Goal: Task Accomplishment & Management: Use online tool/utility

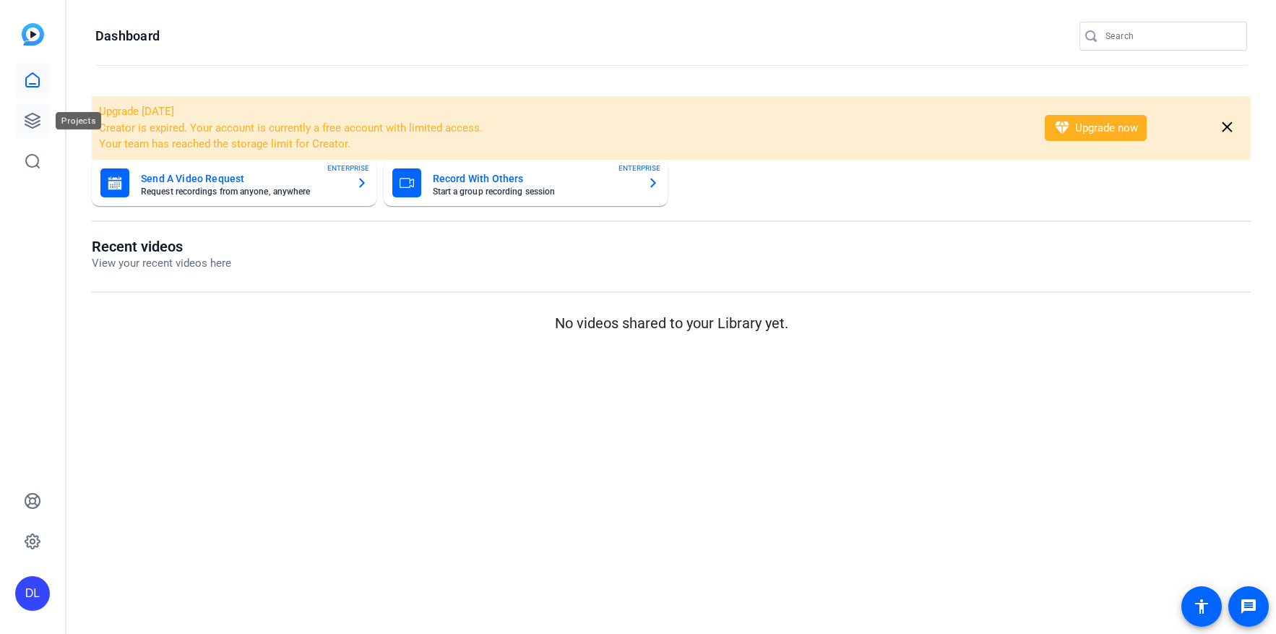
click at [33, 121] on icon at bounding box center [32, 120] width 17 height 17
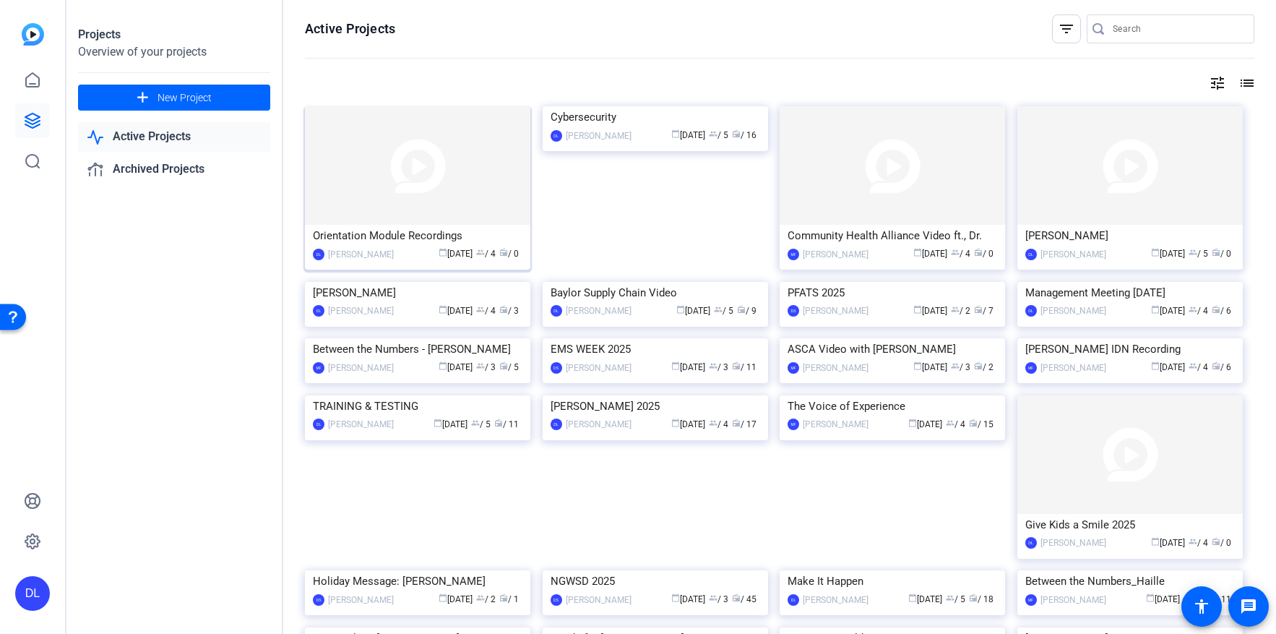
click at [392, 174] on img at bounding box center [418, 165] width 226 height 119
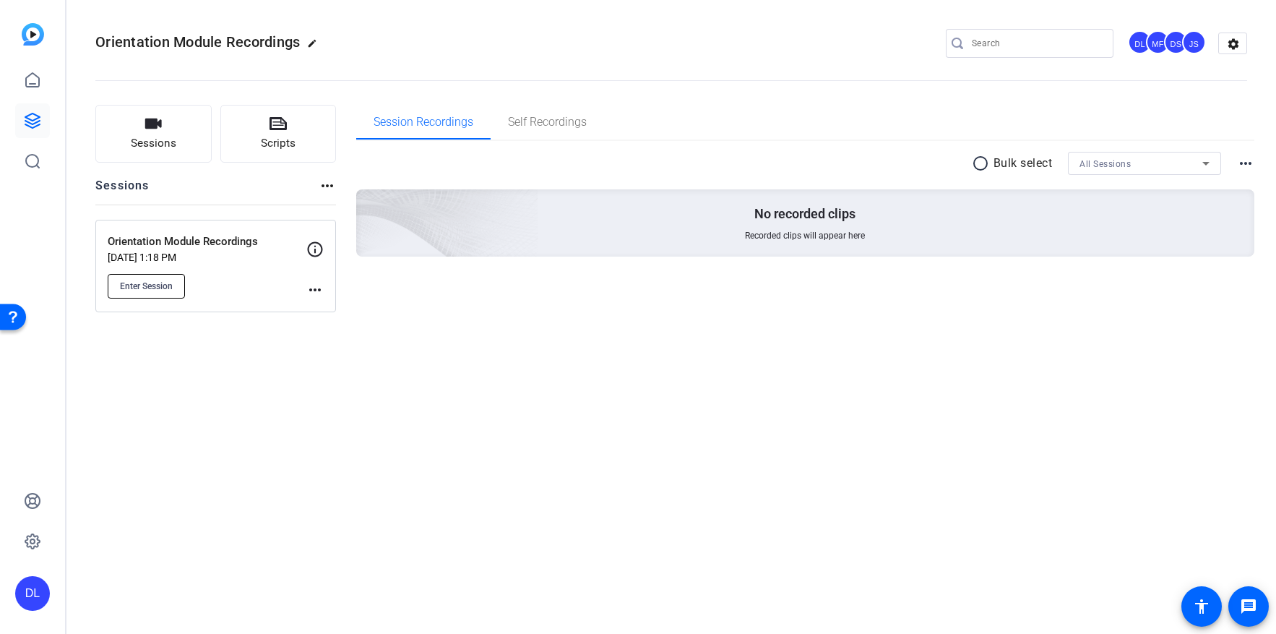
click at [171, 294] on button "Enter Session" at bounding box center [146, 286] width 77 height 25
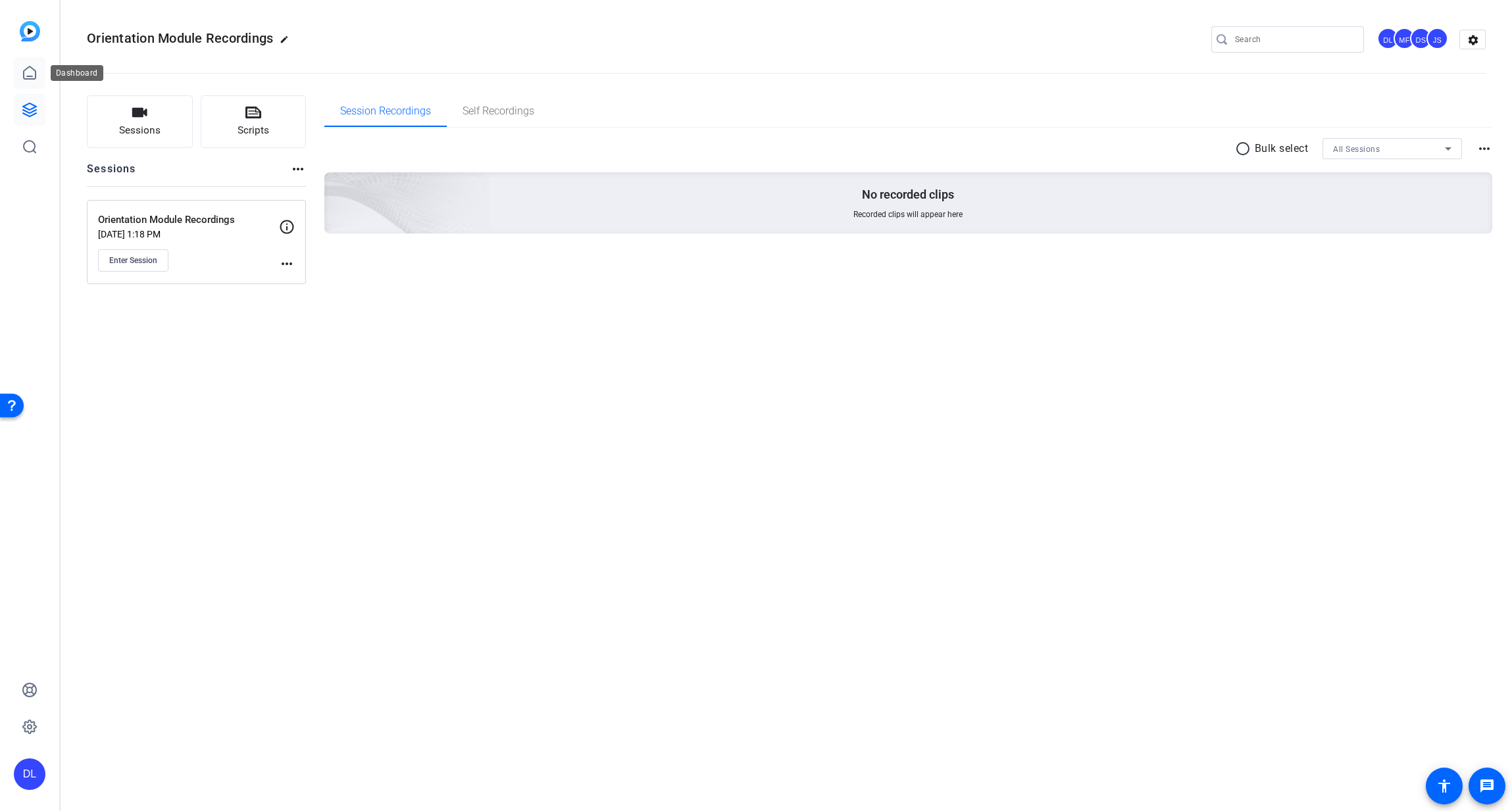
click at [21, 71] on link at bounding box center [29, 73] width 32 height 32
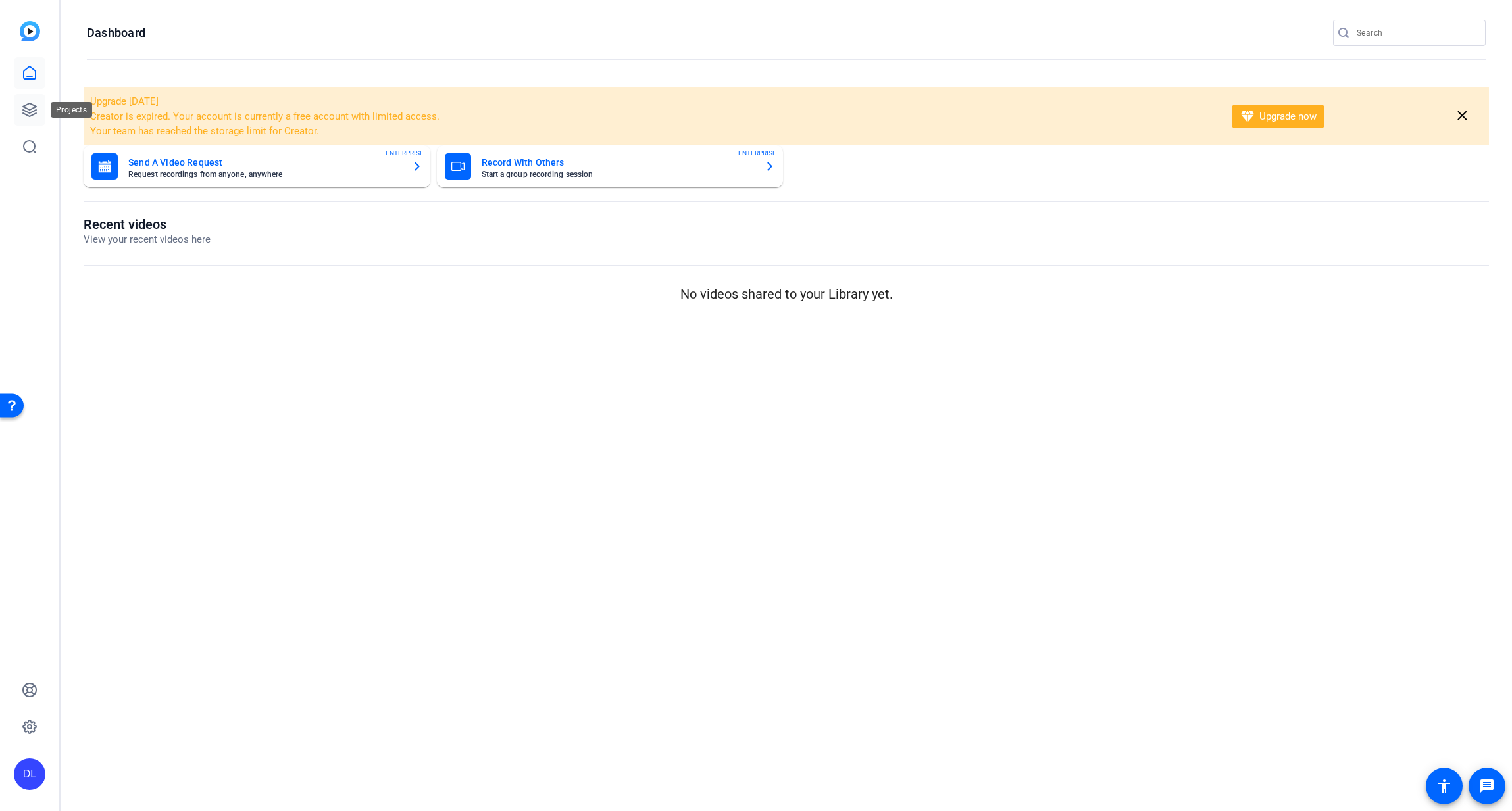
click at [30, 110] on icon at bounding box center [29, 109] width 13 height 13
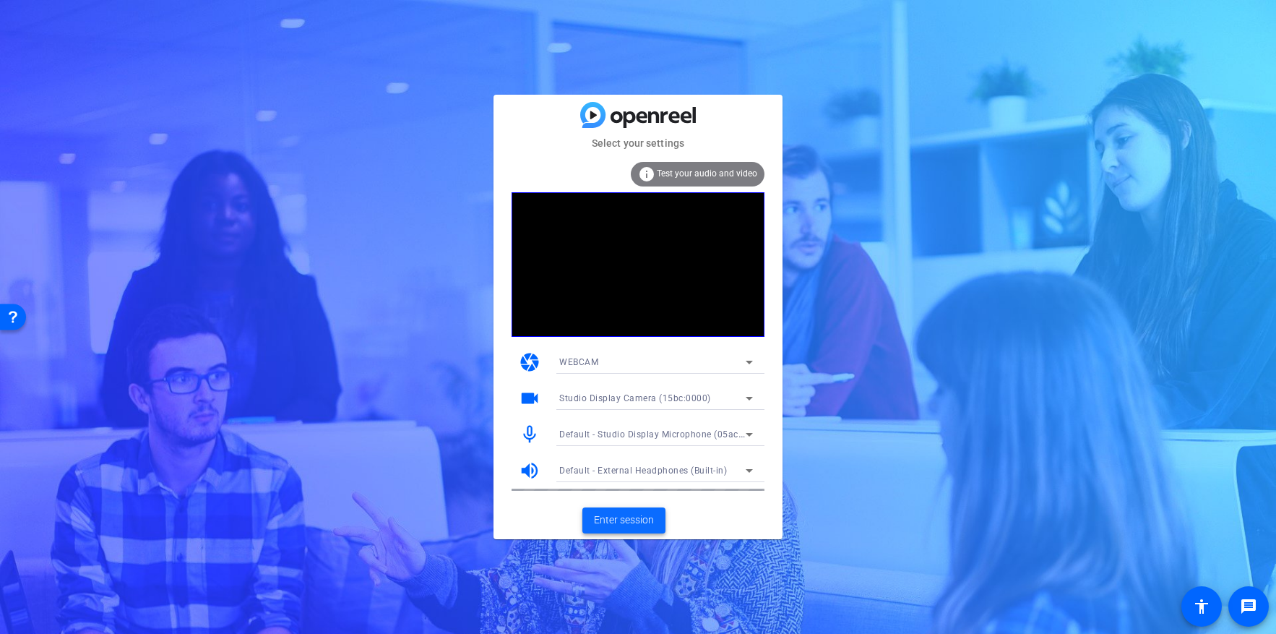
click at [602, 522] on span "Enter session" at bounding box center [624, 519] width 60 height 15
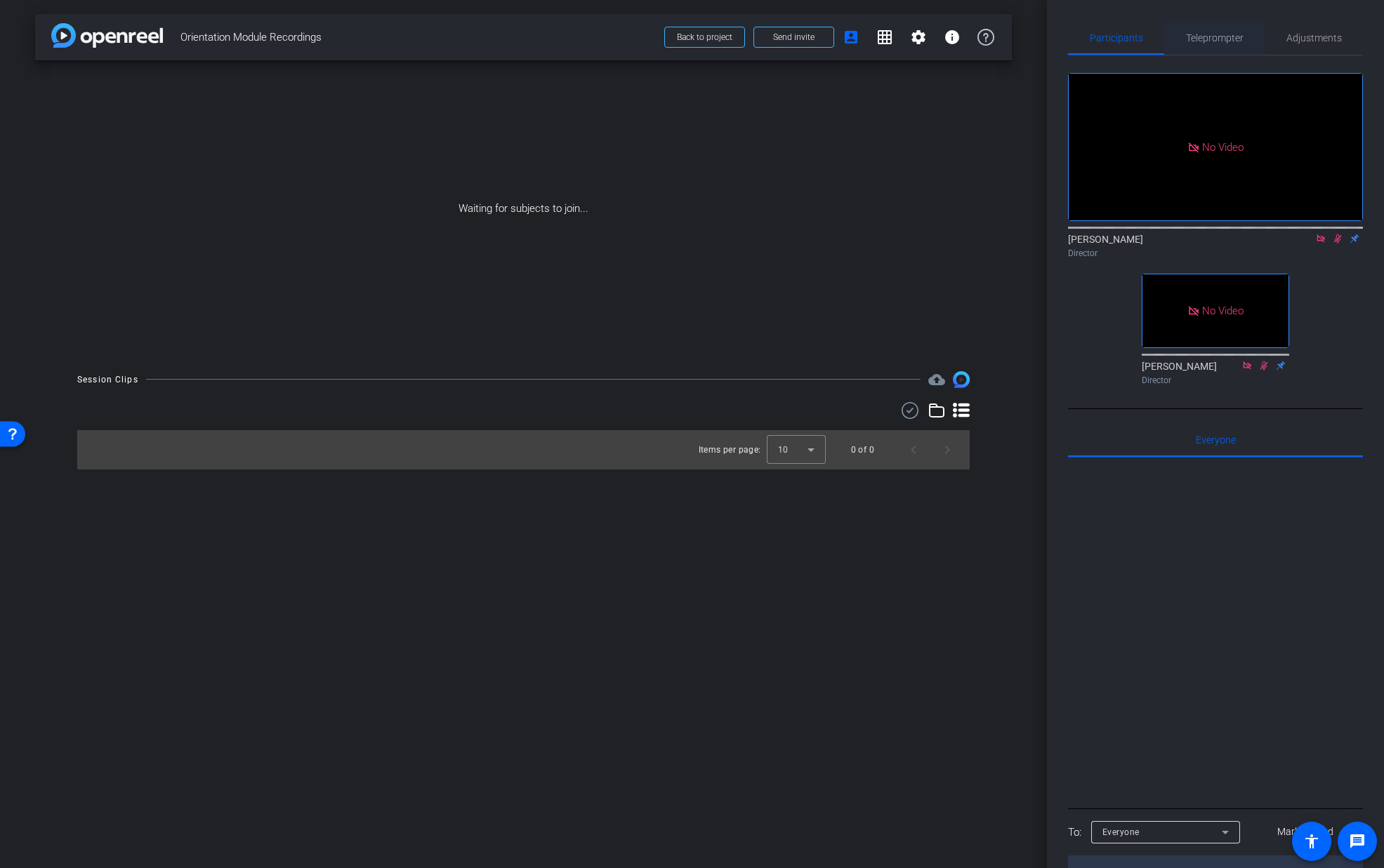
click at [1205, 38] on span "Teleprompter" at bounding box center [1214, 38] width 57 height 10
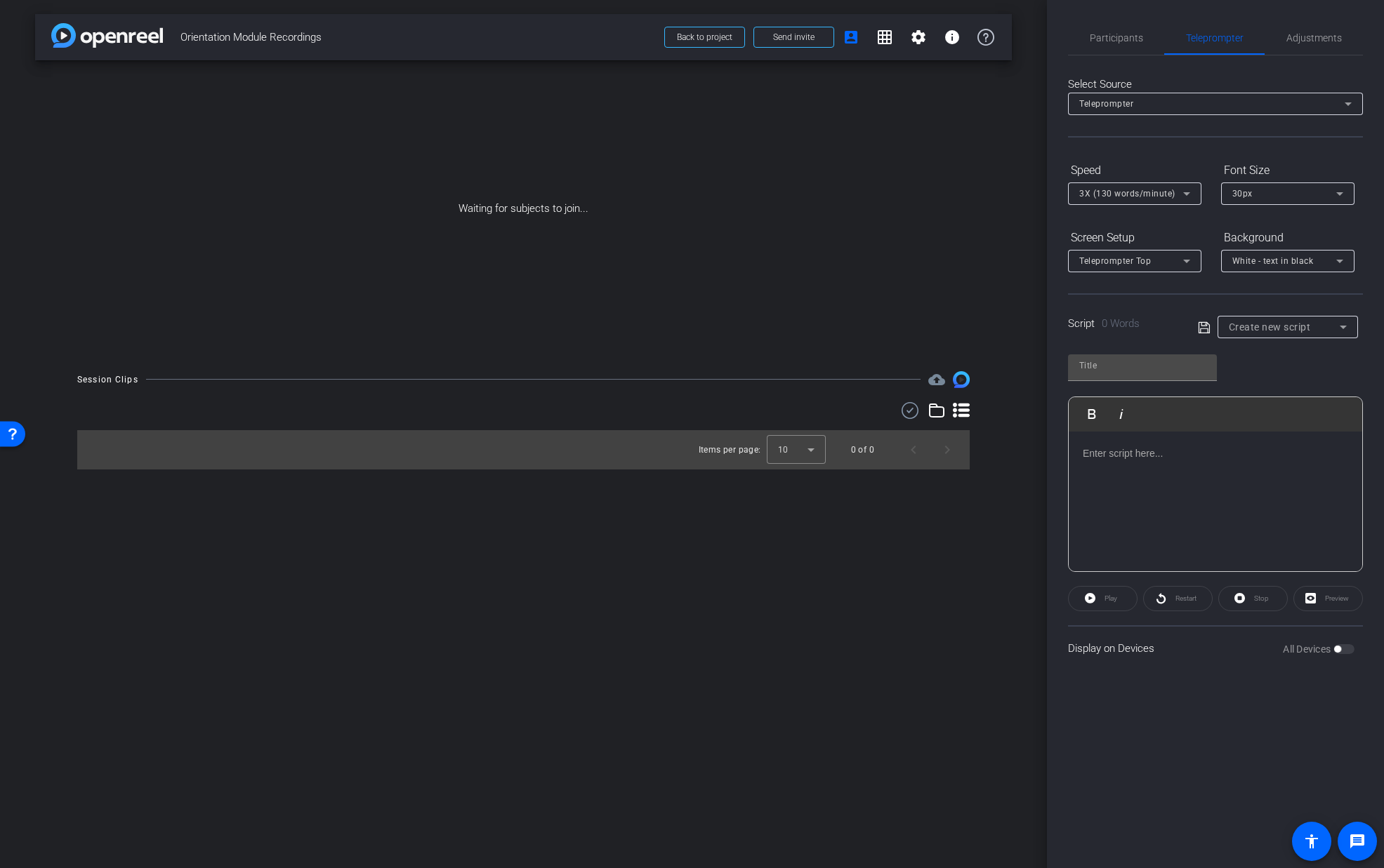
click at [1239, 328] on span "Create new script" at bounding box center [1269, 327] width 83 height 12
click at [1151, 304] on div at bounding box center [692, 434] width 1384 height 868
click at [1133, 38] on span "Participants" at bounding box center [1116, 38] width 53 height 10
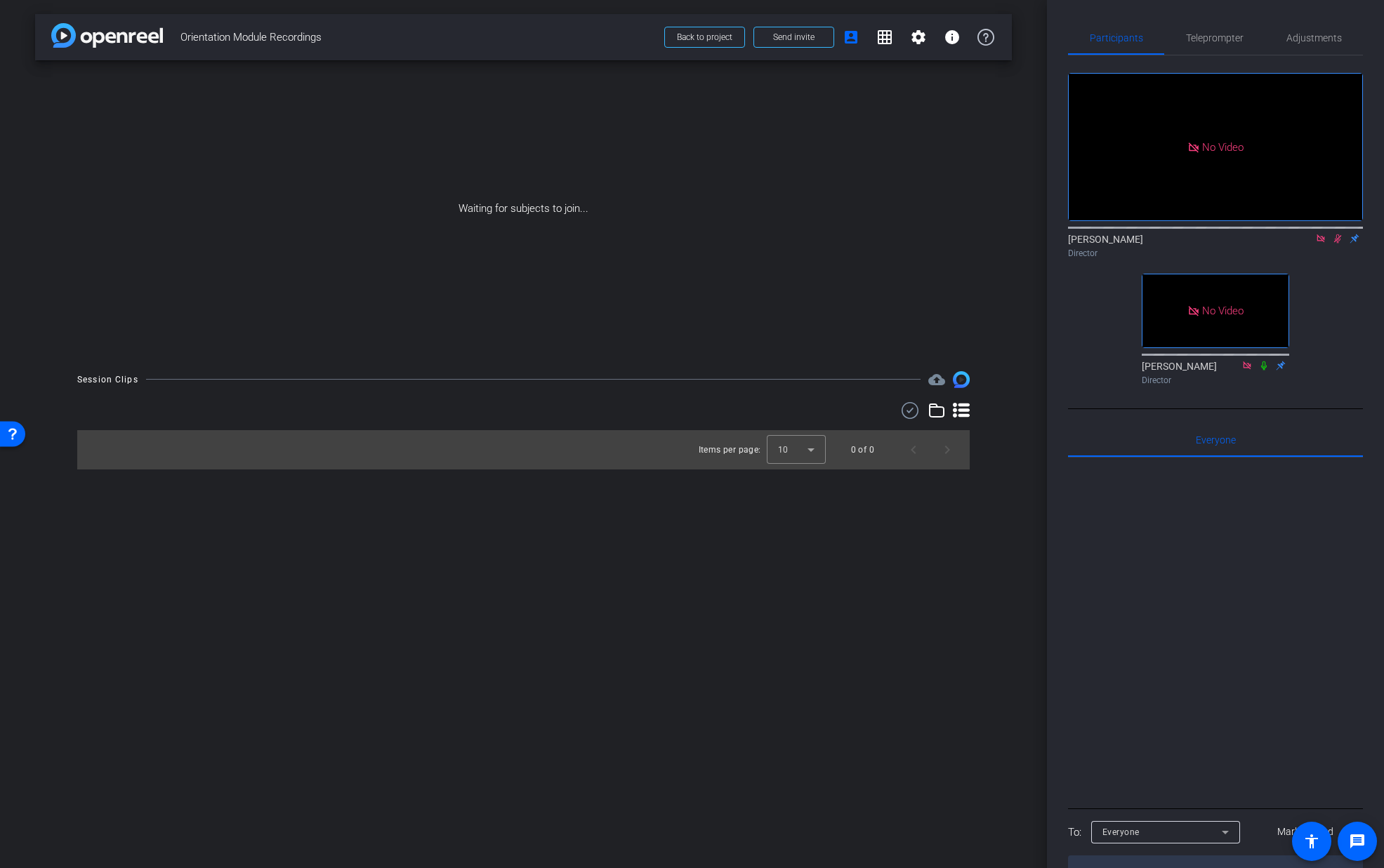
click at [1239, 234] on icon at bounding box center [1337, 239] width 12 height 10
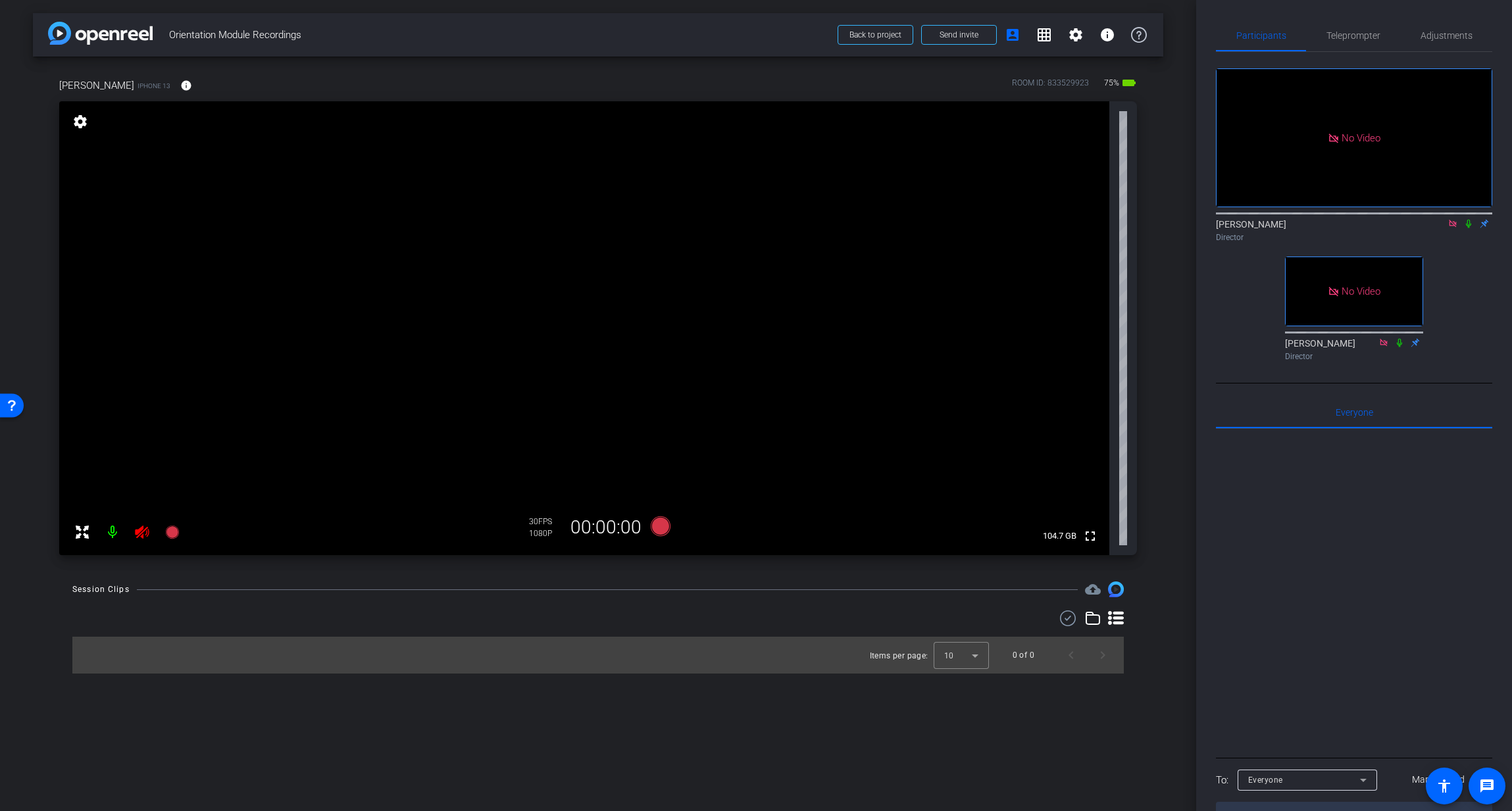
click at [1162, 219] on icon at bounding box center [1453, 223] width 7 height 7
click at [141, 531] on icon at bounding box center [141, 532] width 15 height 15
click at [1162, 37] on span "Adjustments" at bounding box center [1446, 35] width 52 height 9
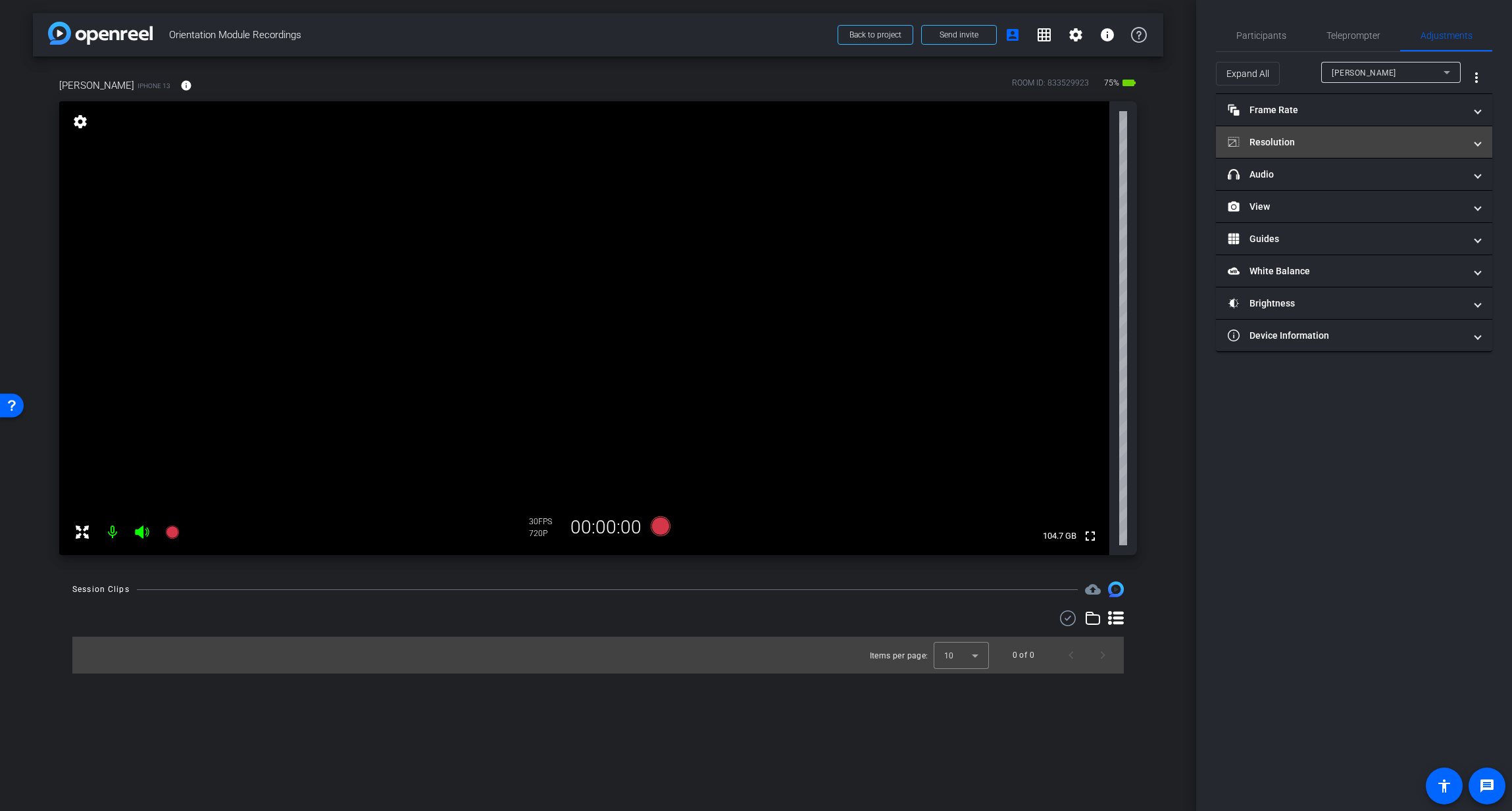
click at [1162, 137] on mat-panel-title "Resolution" at bounding box center [1346, 142] width 237 height 14
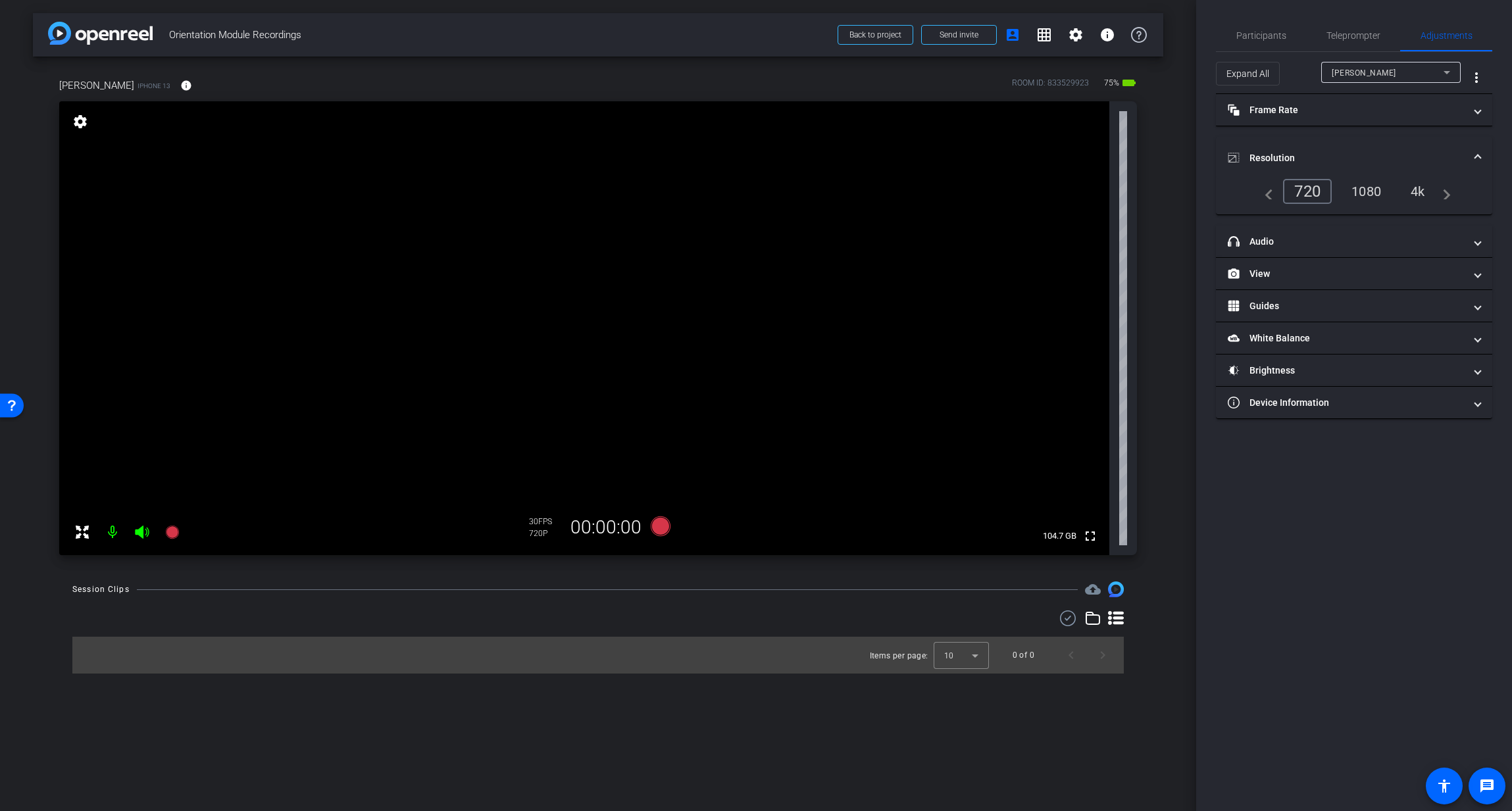
click at [1162, 187] on div "1080" at bounding box center [1366, 191] width 49 height 23
click at [1162, 35] on span "Participants" at bounding box center [1261, 35] width 50 height 9
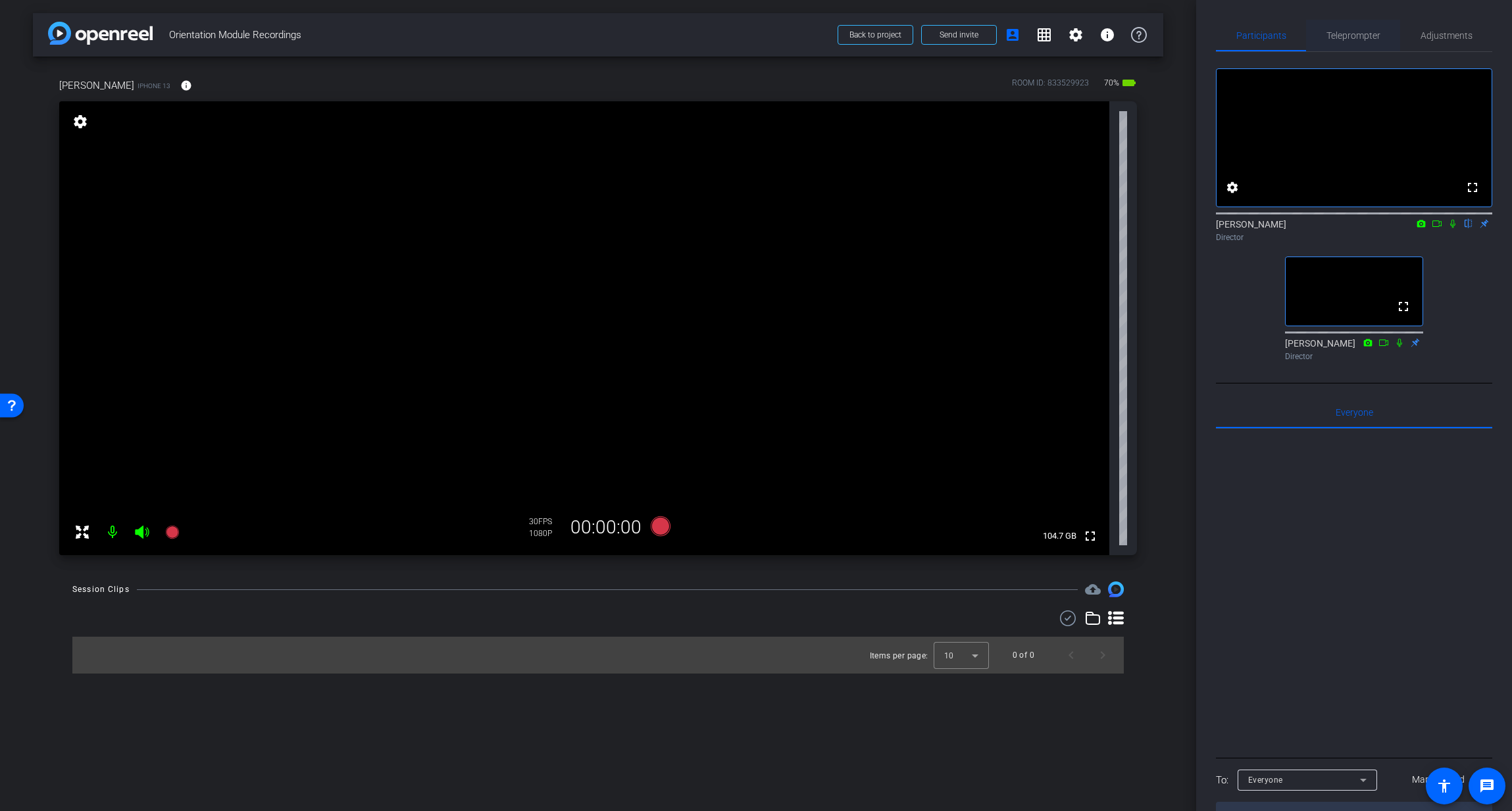
click at [1162, 35] on span "Teleprompter" at bounding box center [1353, 35] width 54 height 9
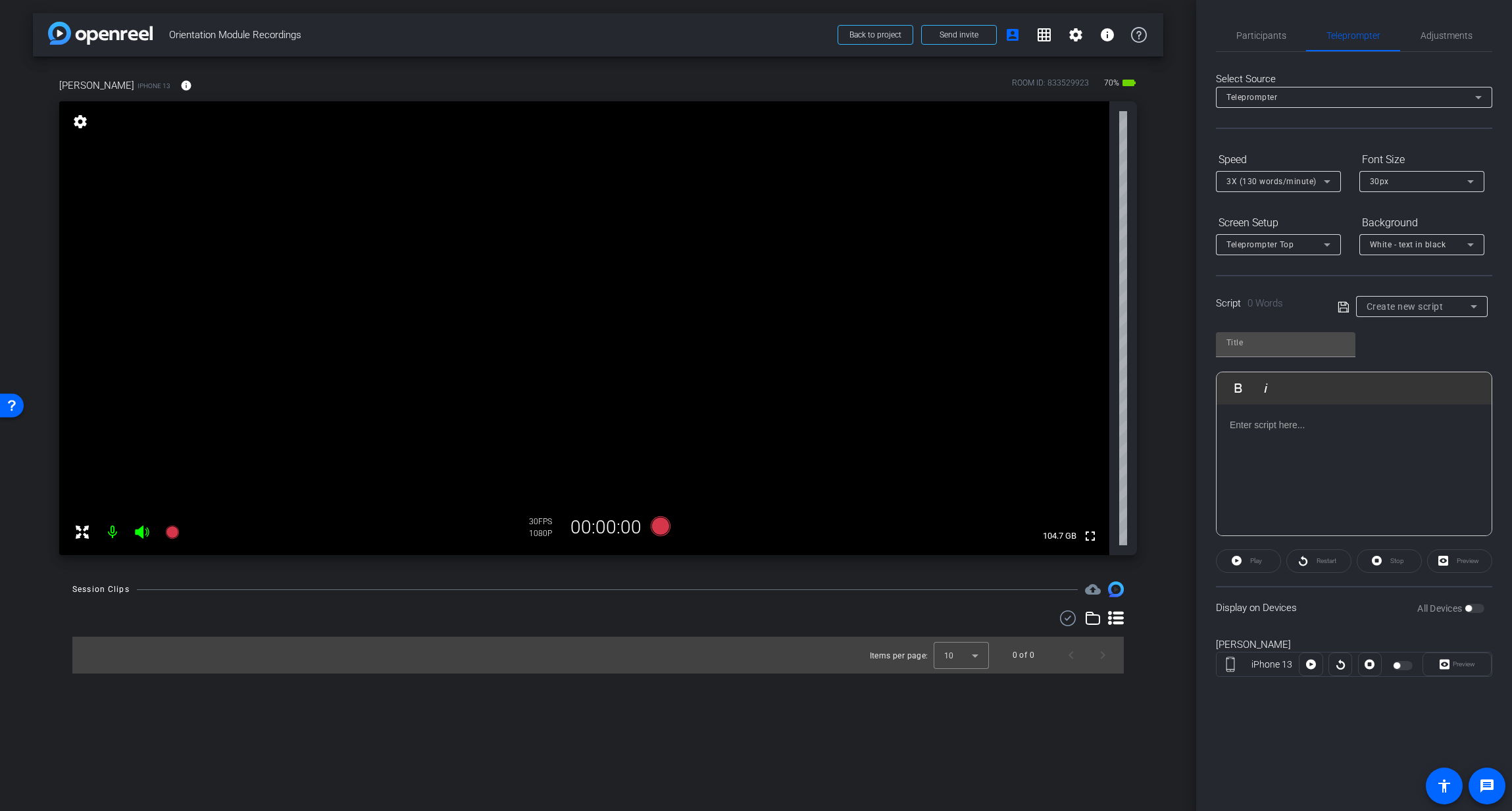
click at [1162, 304] on span "Create new script" at bounding box center [1405, 307] width 77 height 11
click at [1162, 352] on span "Lindsay" at bounding box center [1399, 353] width 66 height 15
type input "Lindsay"
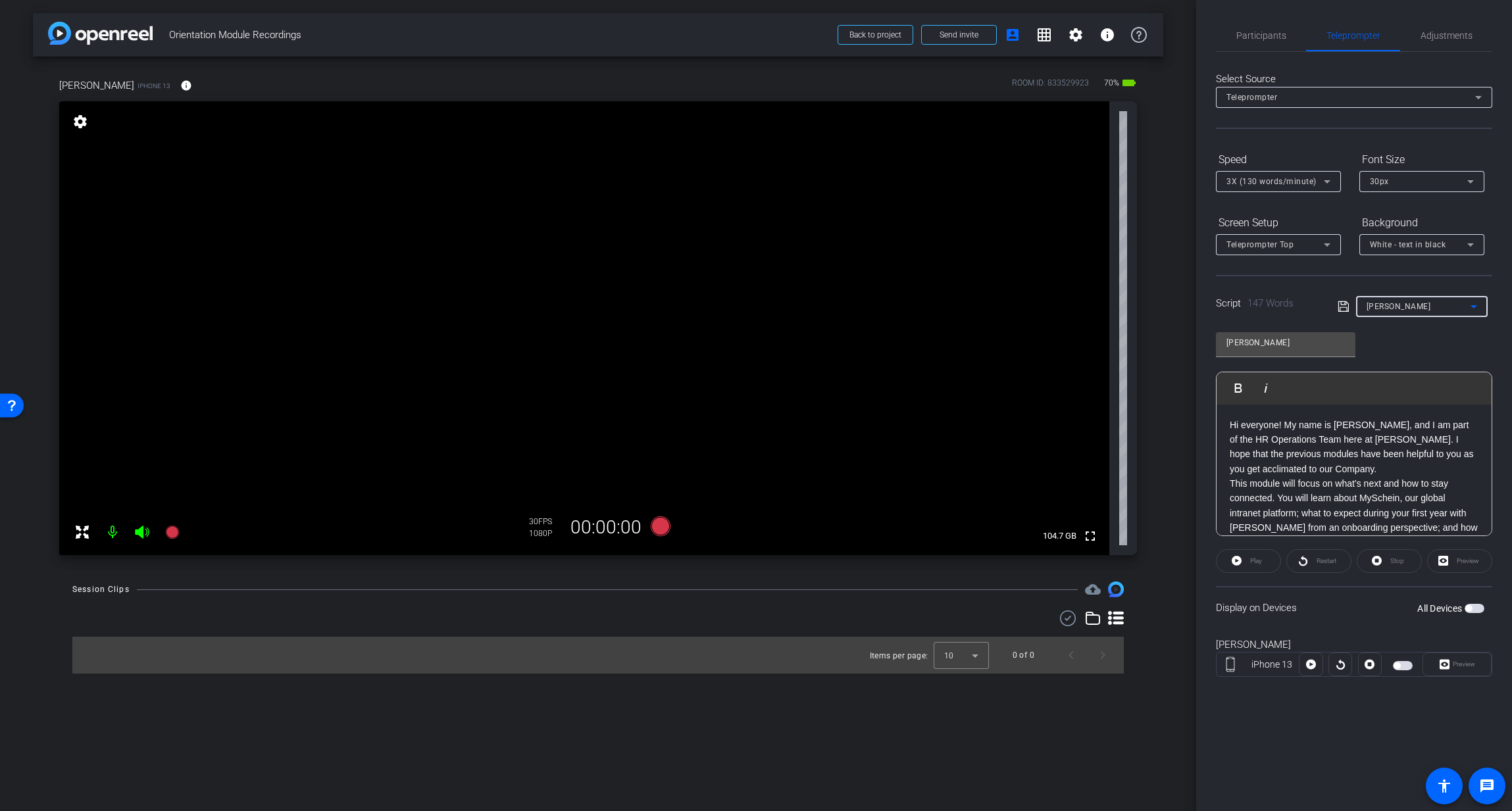
click at [1162, 576] on span "button" at bounding box center [1475, 609] width 20 height 9
click at [1162, 576] on span "Preview" at bounding box center [1464, 664] width 23 height 7
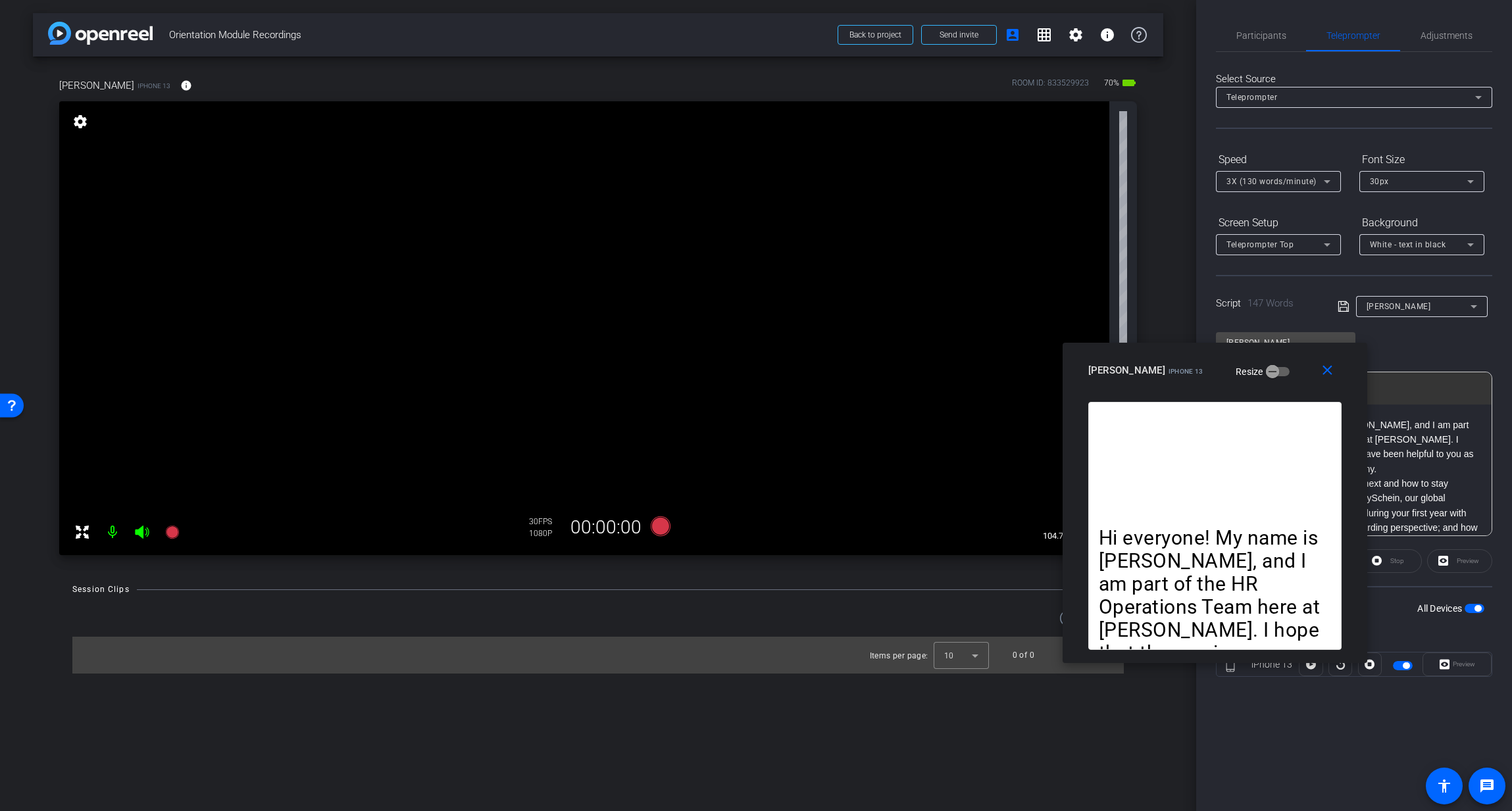
drag, startPoint x: 746, startPoint y: 257, endPoint x: 1203, endPoint y: 355, distance: 467.4
click at [1162, 355] on div "close Lindsay Adams iPhone 13 Resize" at bounding box center [1214, 372] width 305 height 59
click at [1162, 181] on span "3X (130 words/minute)" at bounding box center [1271, 181] width 90 height 9
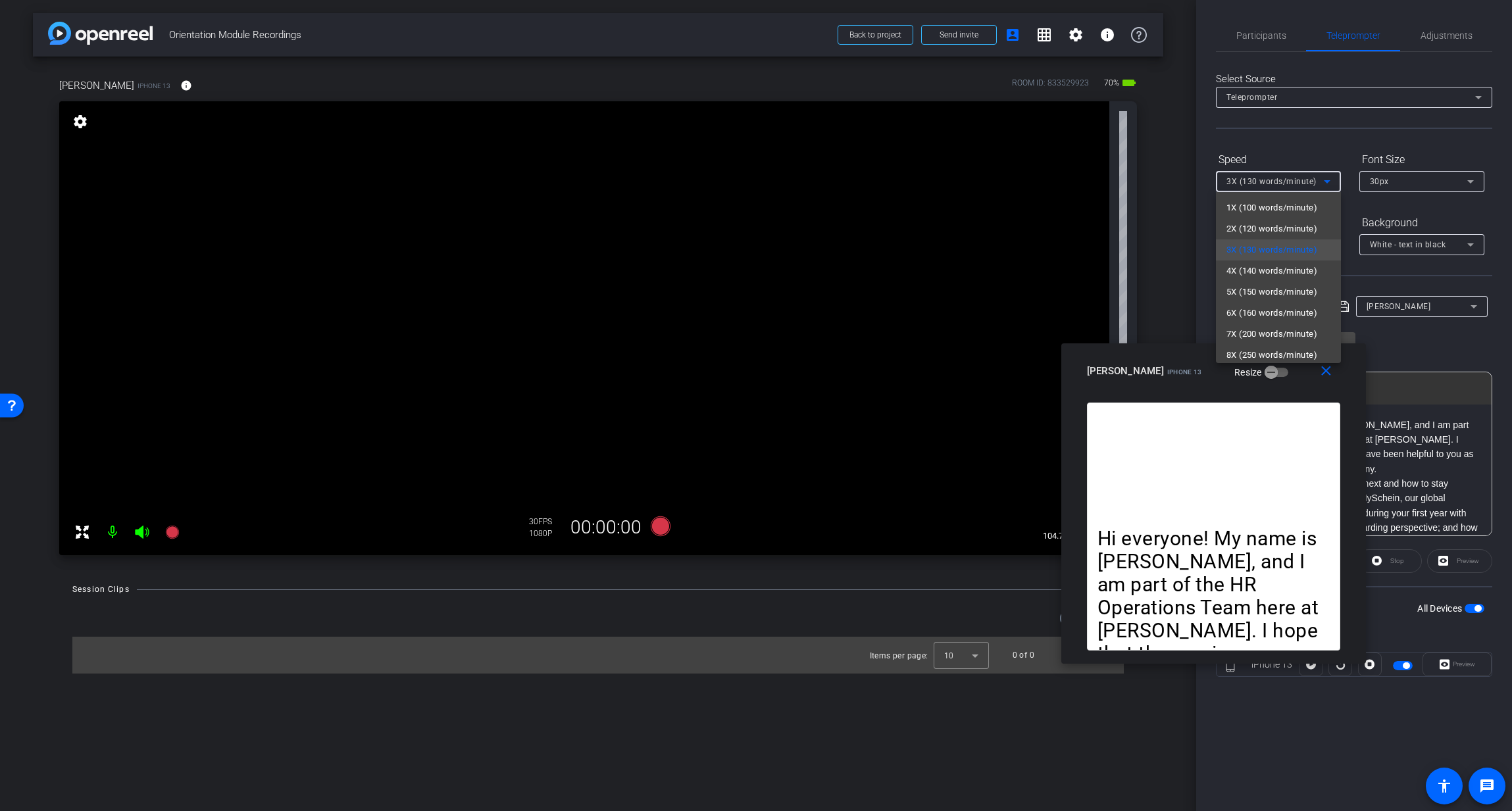
click at [1162, 352] on span "8X (250 words/minute)" at bounding box center [1272, 355] width 91 height 15
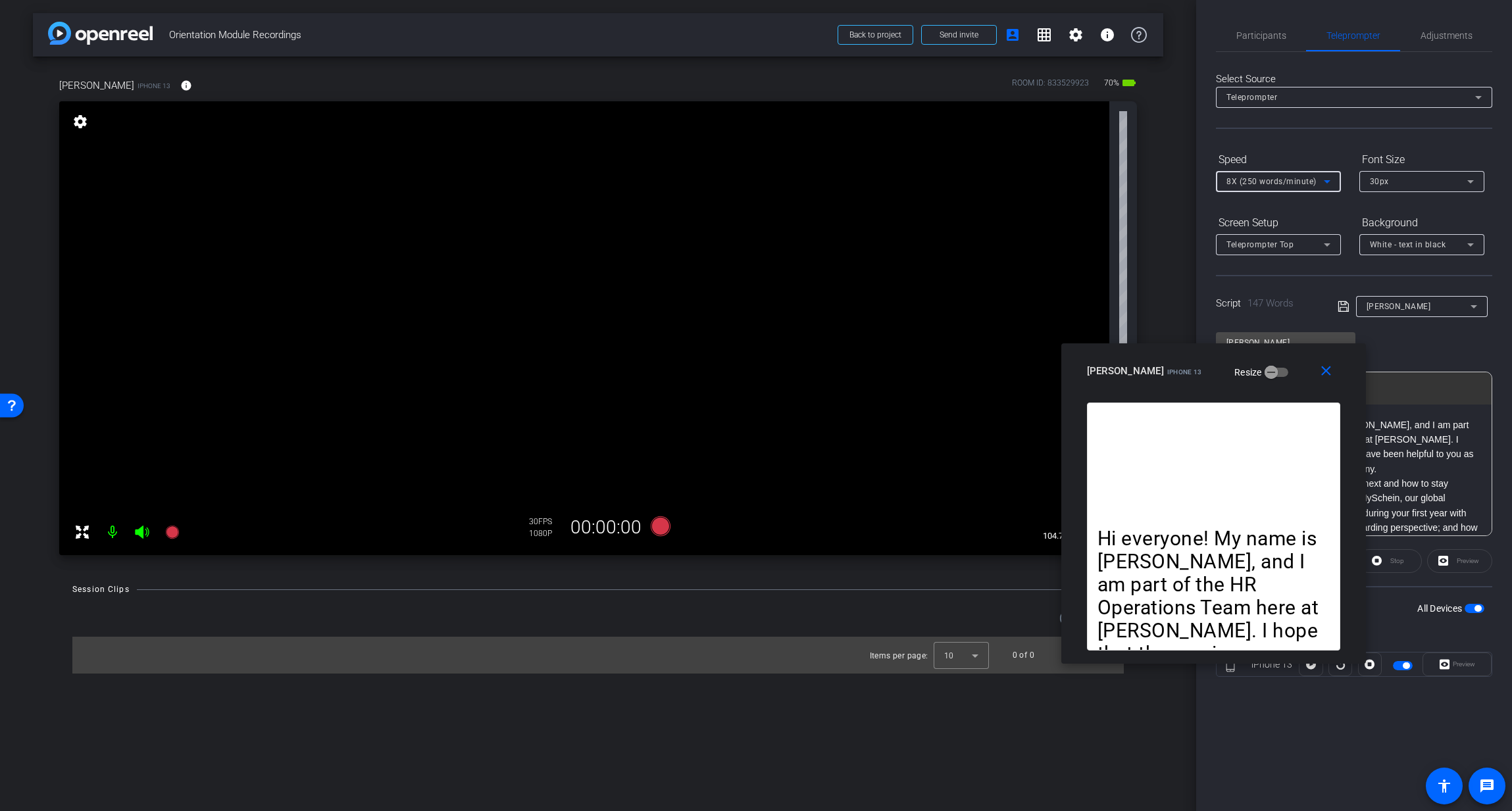
scroll to position [3, 0]
click at [1074, 29] on mat-icon "settings" at bounding box center [1075, 35] width 15 height 15
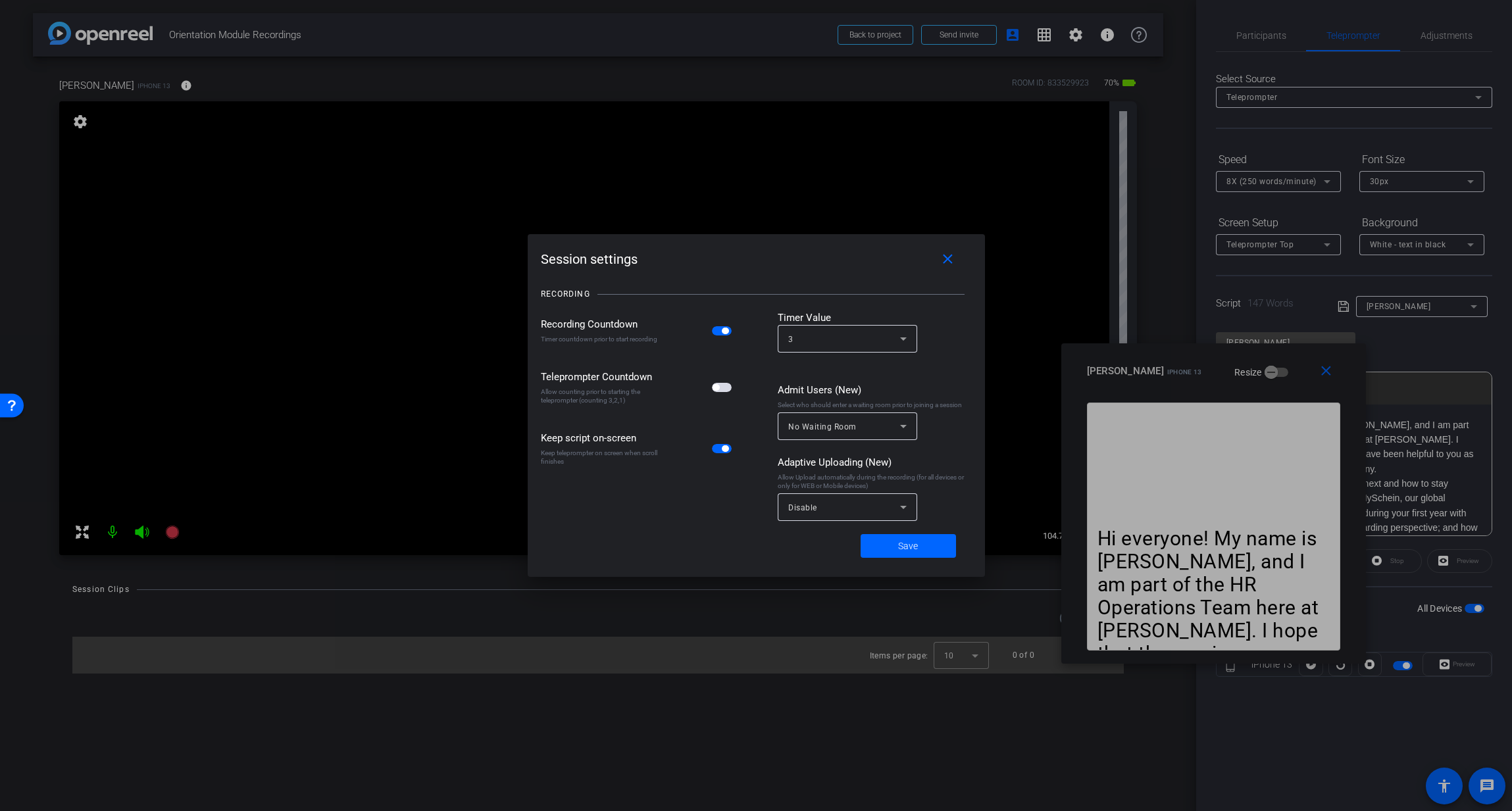
click at [720, 388] on span "button" at bounding box center [722, 388] width 20 height 9
click at [910, 547] on span "Save" at bounding box center [908, 546] width 20 height 14
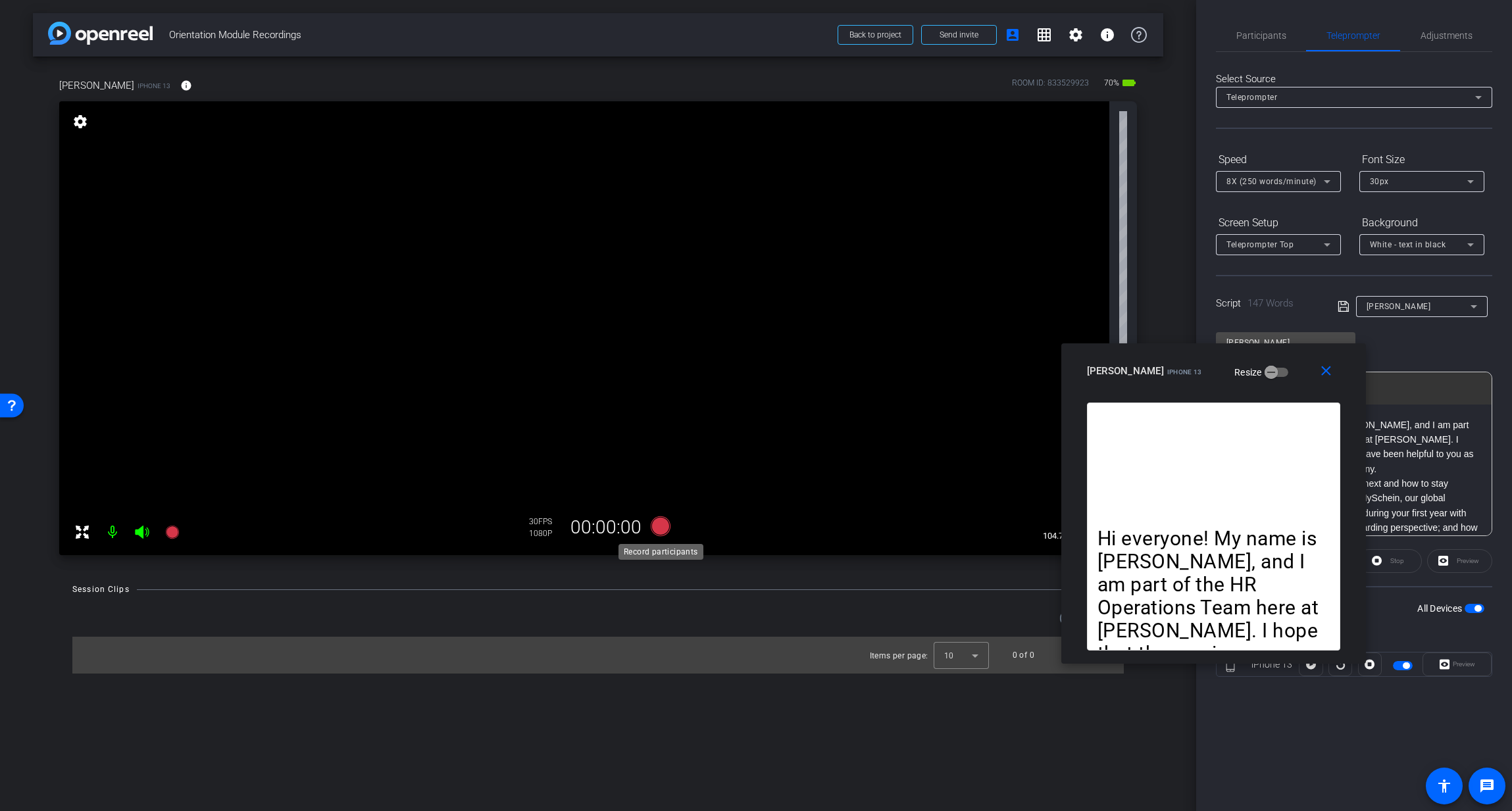
click at [655, 526] on icon at bounding box center [661, 526] width 20 height 20
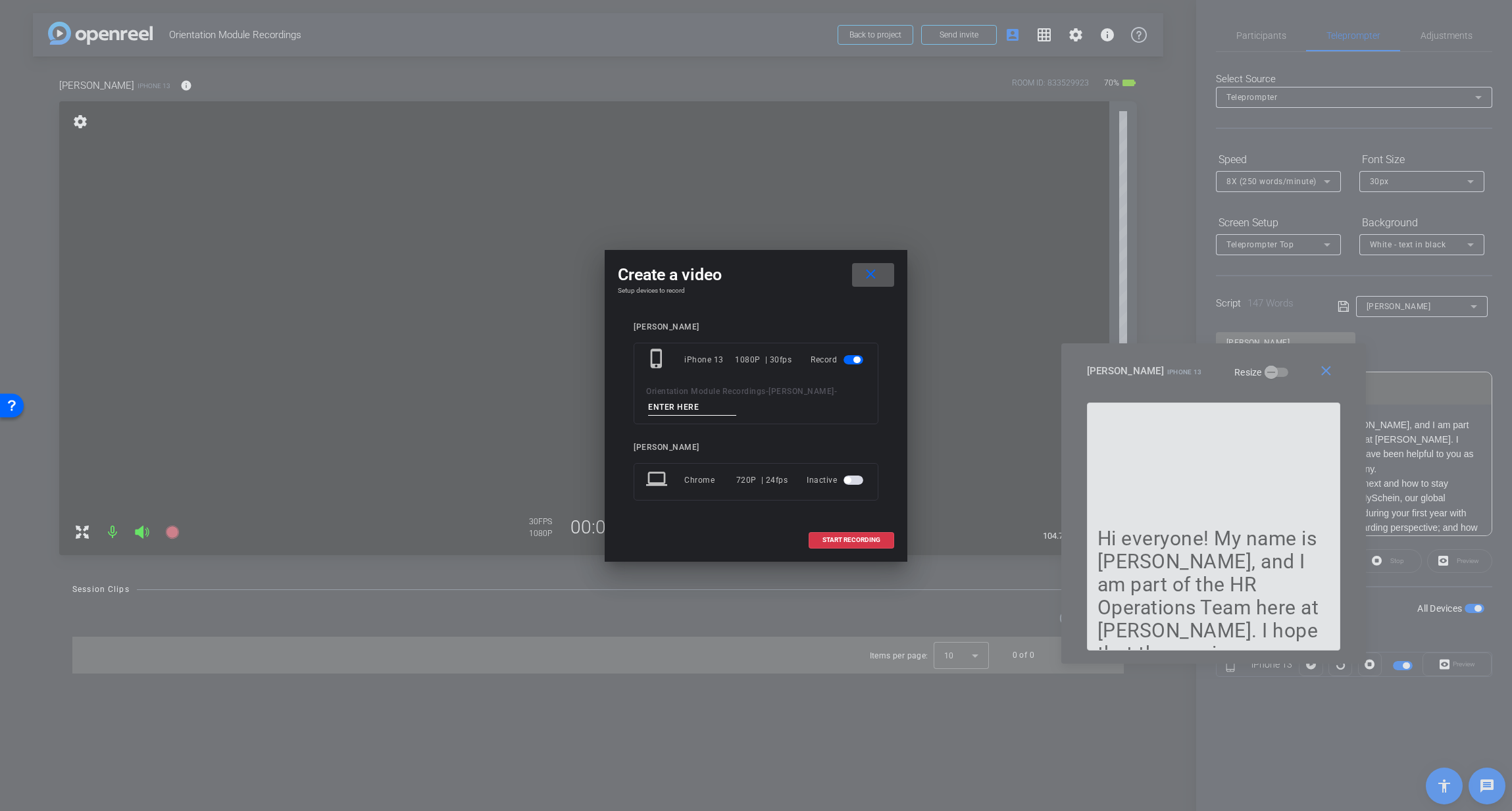
click at [673, 411] on input at bounding box center [692, 408] width 88 height 16
type input "1"
click at [864, 541] on span "START RECORDING" at bounding box center [851, 540] width 58 height 6
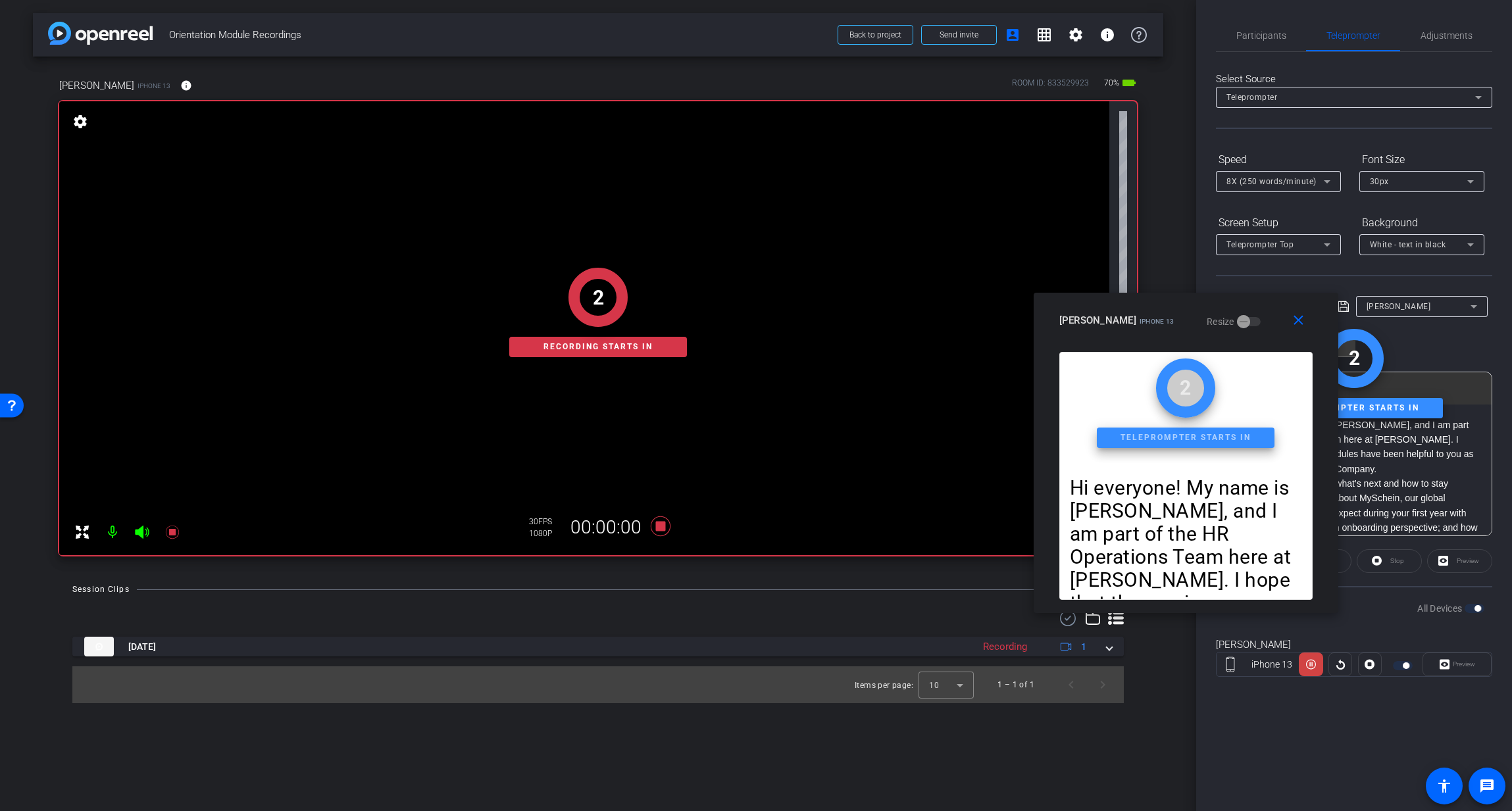
drag, startPoint x: 1207, startPoint y: 359, endPoint x: 1182, endPoint y: 292, distance: 71.5
click at [1162, 309] on div "Lindsay Adams iPhone 13 Resize" at bounding box center [1191, 320] width 263 height 24
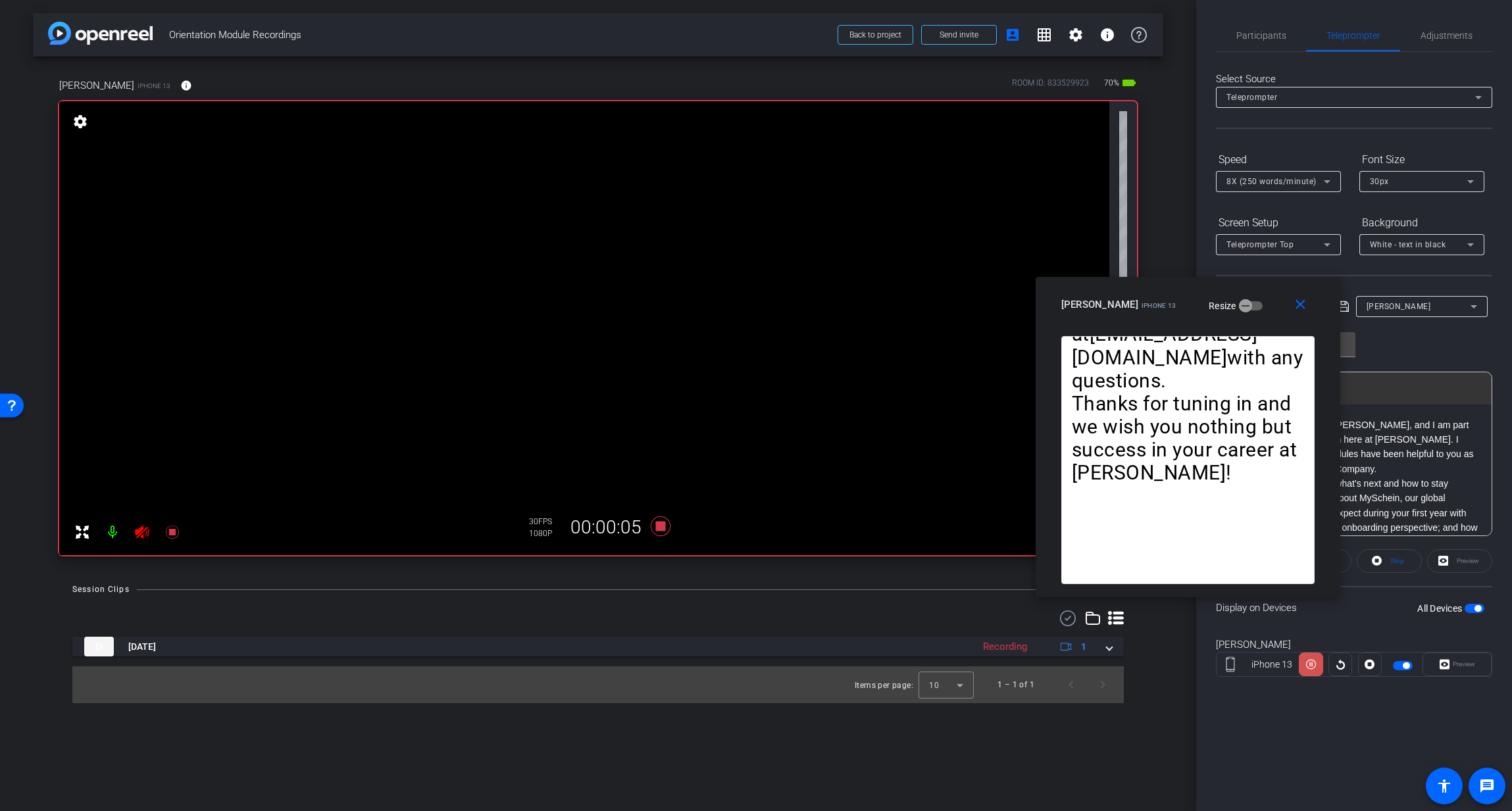
click at [1162, 576] on icon at bounding box center [1311, 664] width 10 height 10
click at [1162, 576] on icon at bounding box center [1311, 664] width 10 height 20
click at [1162, 576] on icon at bounding box center [1311, 664] width 10 height 10
click at [1162, 576] on icon at bounding box center [1311, 664] width 10 height 20
click at [1162, 576] on icon at bounding box center [1311, 664] width 10 height 10
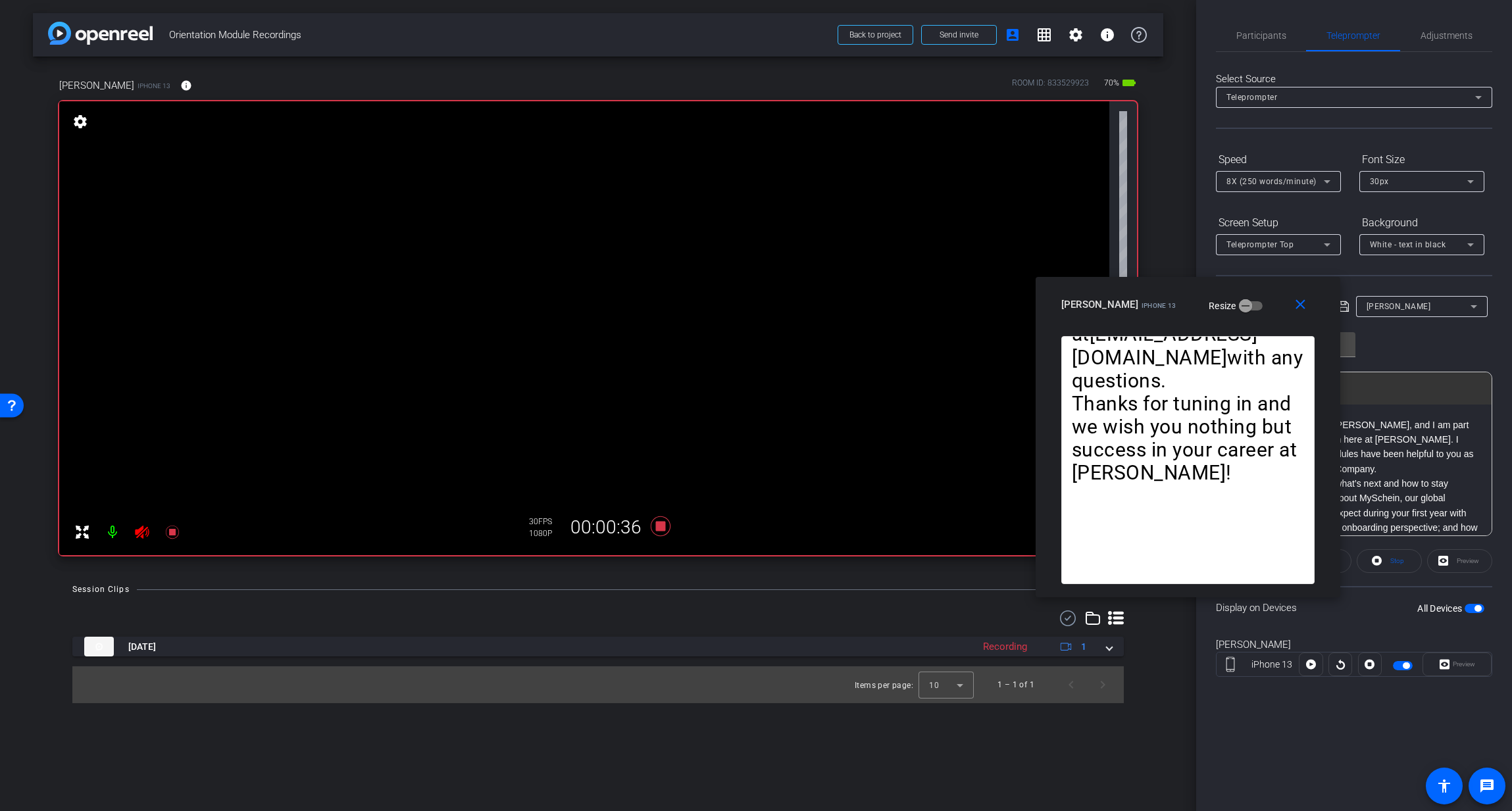
click at [1162, 576] on icon at bounding box center [1311, 664] width 10 height 20
click at [1162, 576] on icon at bounding box center [1311, 664] width 10 height 10
click at [661, 526] on icon at bounding box center [661, 526] width 20 height 20
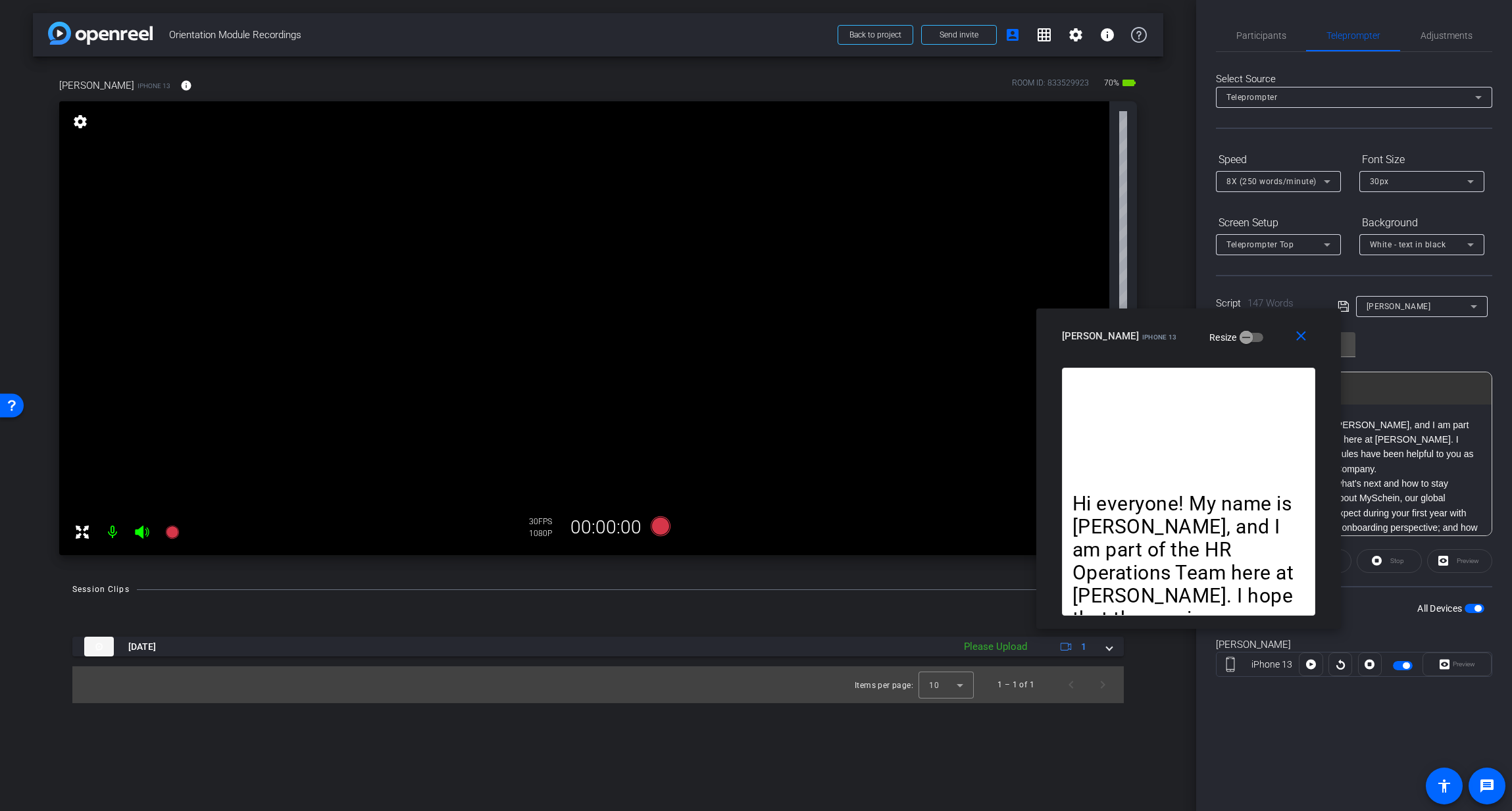
drag, startPoint x: 1175, startPoint y: 289, endPoint x: 1170, endPoint y: 317, distance: 28.4
click at [1162, 319] on div "close Lindsay Adams iPhone 13 Resize" at bounding box center [1188, 338] width 305 height 59
click at [1003, 576] on div "Please Upload" at bounding box center [996, 647] width 76 height 15
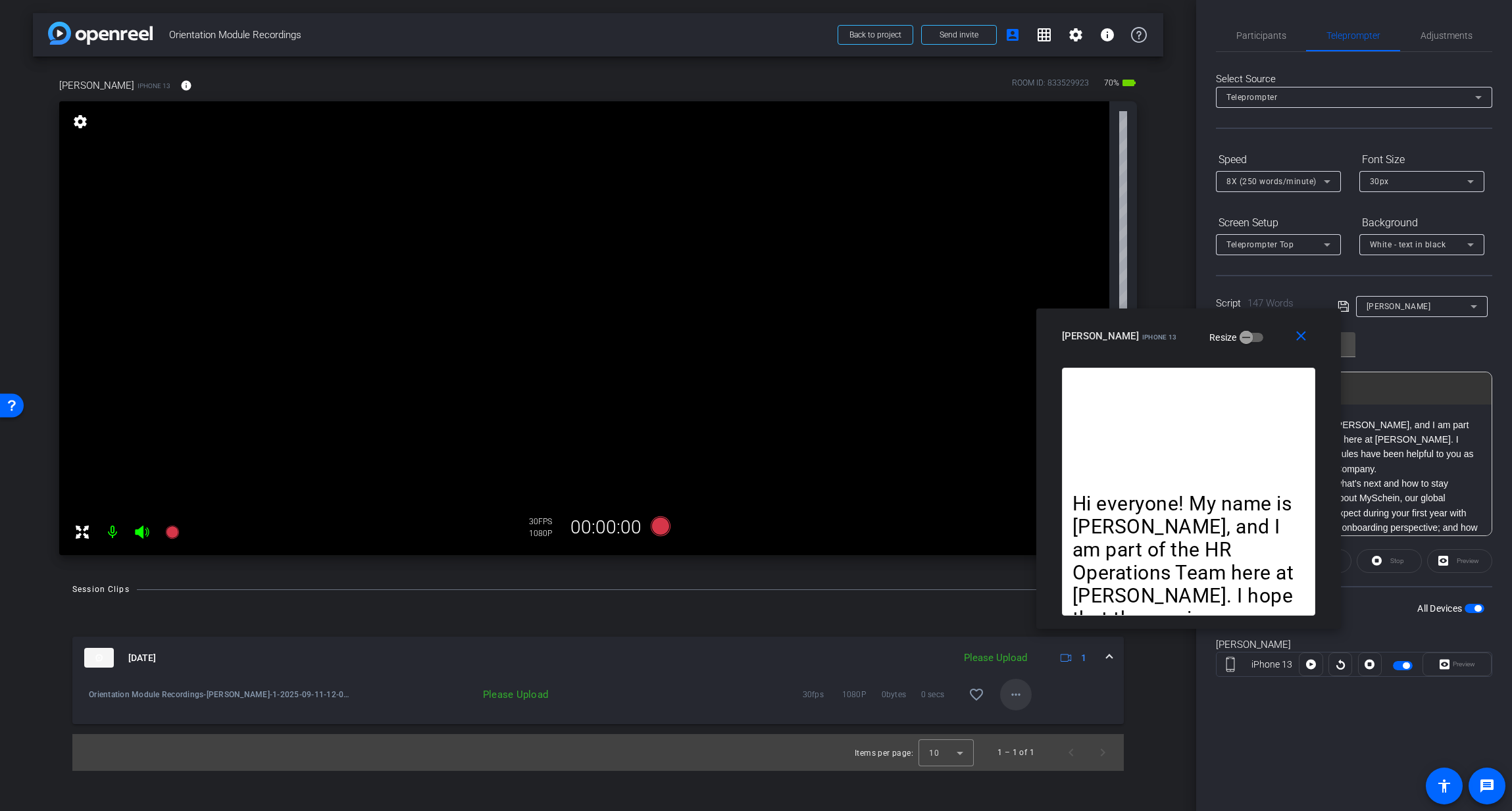
click at [1015, 576] on mat-icon "more_horiz" at bounding box center [1015, 694] width 15 height 15
click at [1027, 576] on span "Upload" at bounding box center [1037, 722] width 53 height 15
click at [1162, 179] on span "8X (250 words/minute)" at bounding box center [1271, 181] width 90 height 9
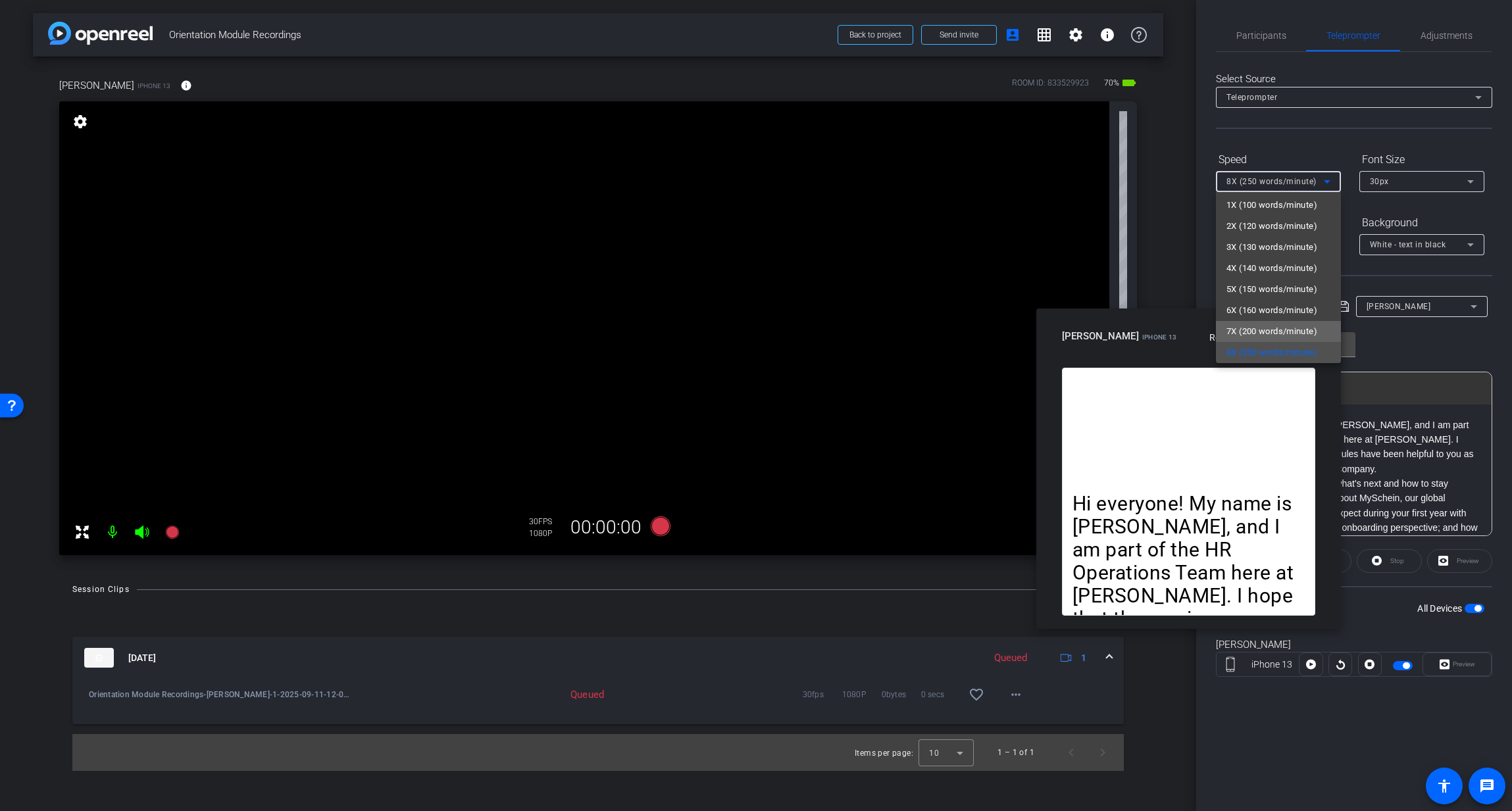
click at [1162, 321] on mat-option "7X (200 words/minute)" at bounding box center [1278, 331] width 125 height 21
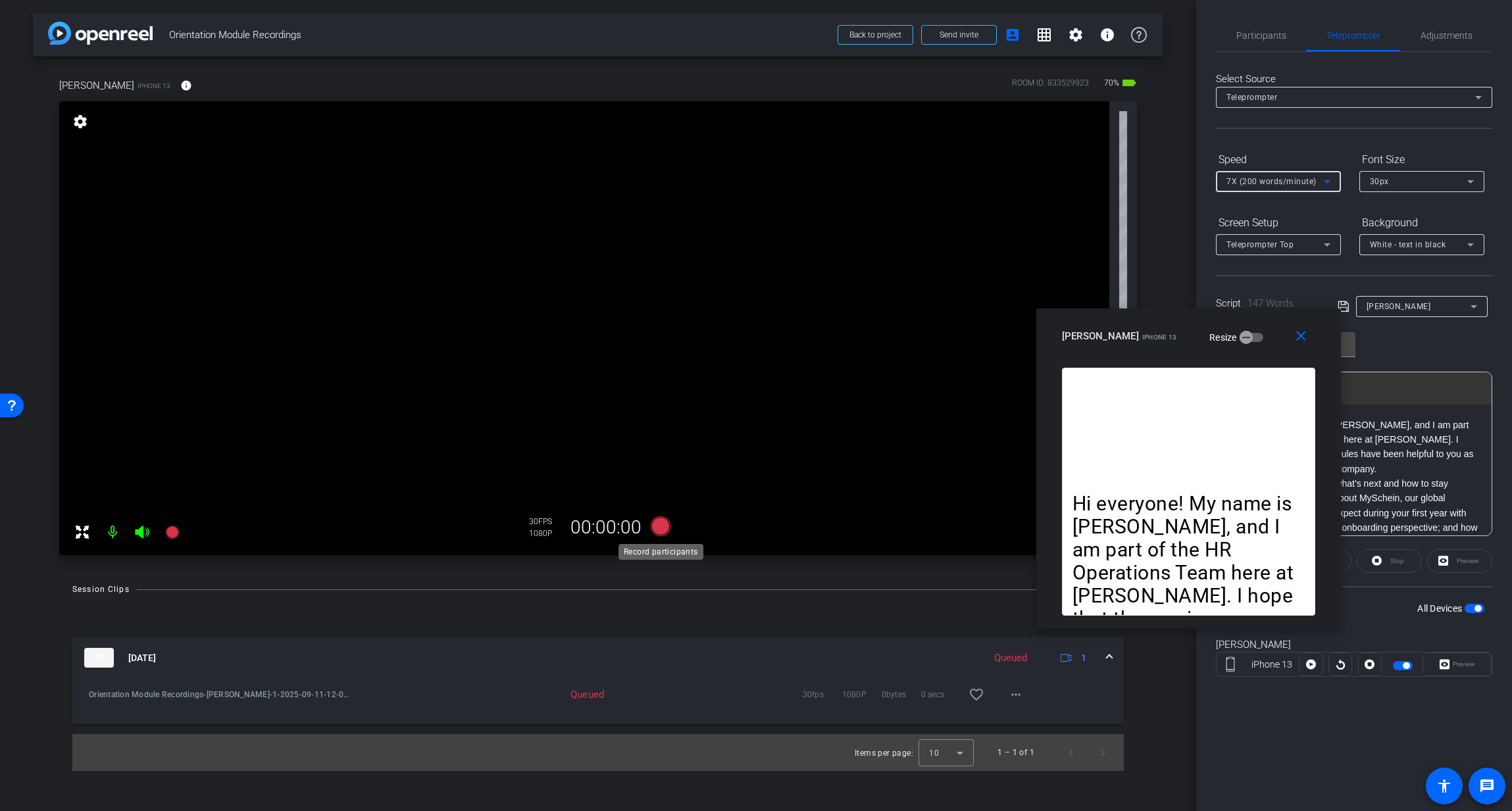
click at [660, 525] on icon at bounding box center [661, 526] width 20 height 20
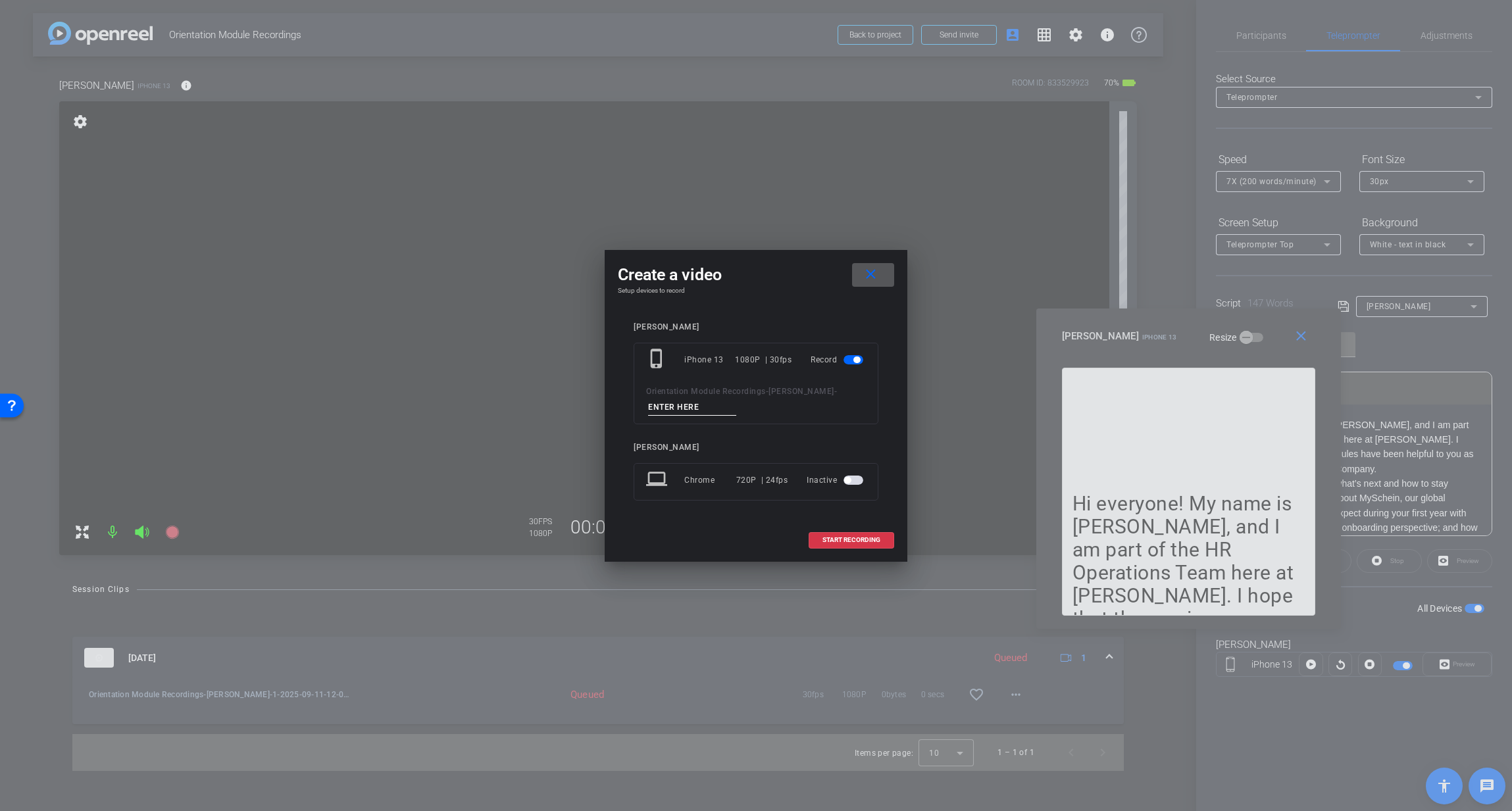
click at [695, 410] on input at bounding box center [692, 408] width 88 height 16
type input "2"
click at [850, 540] on span "START RECORDING" at bounding box center [851, 540] width 58 height 6
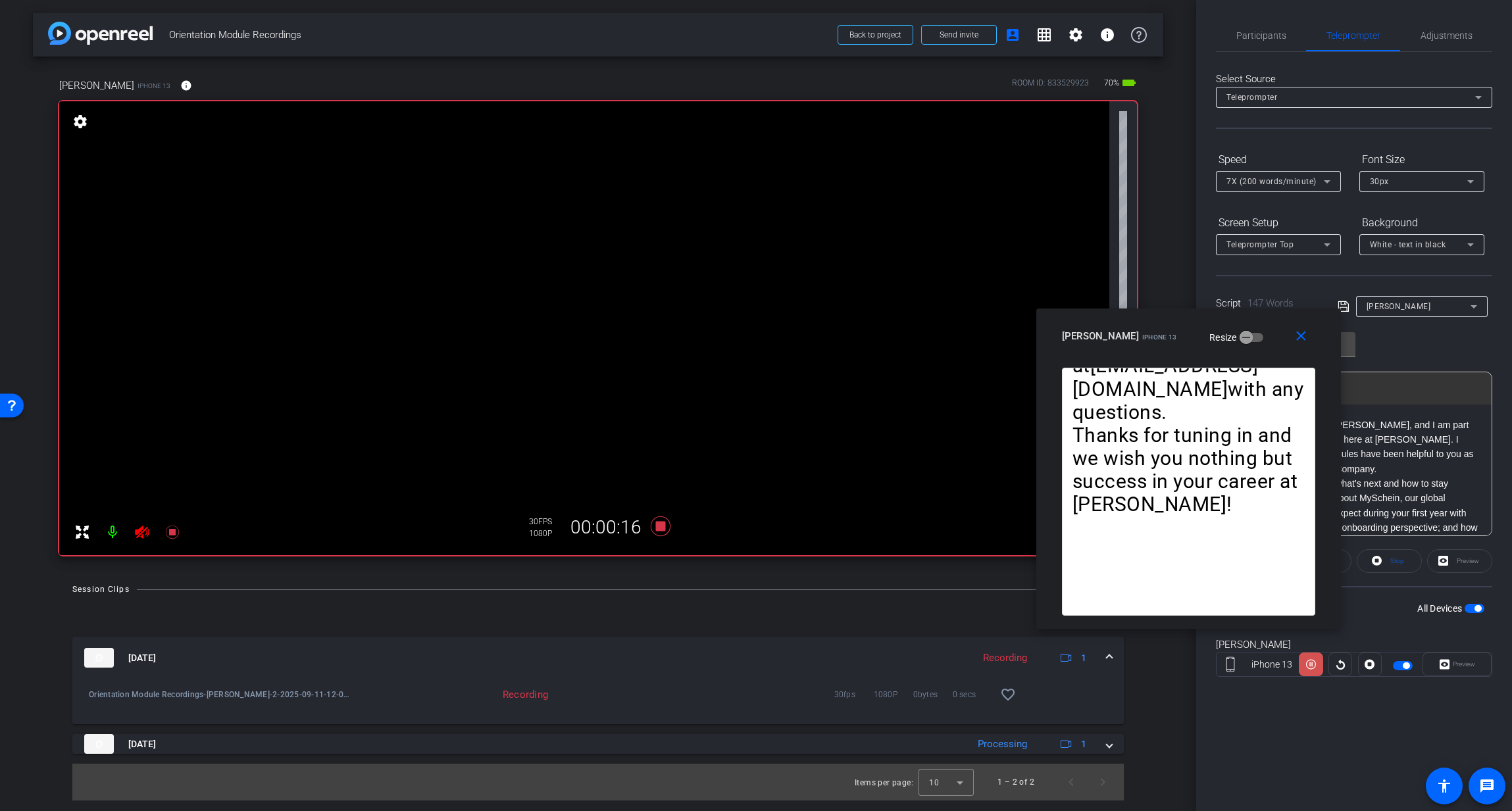
click at [1162, 576] on icon at bounding box center [1311, 664] width 10 height 10
click at [659, 524] on icon at bounding box center [661, 526] width 20 height 20
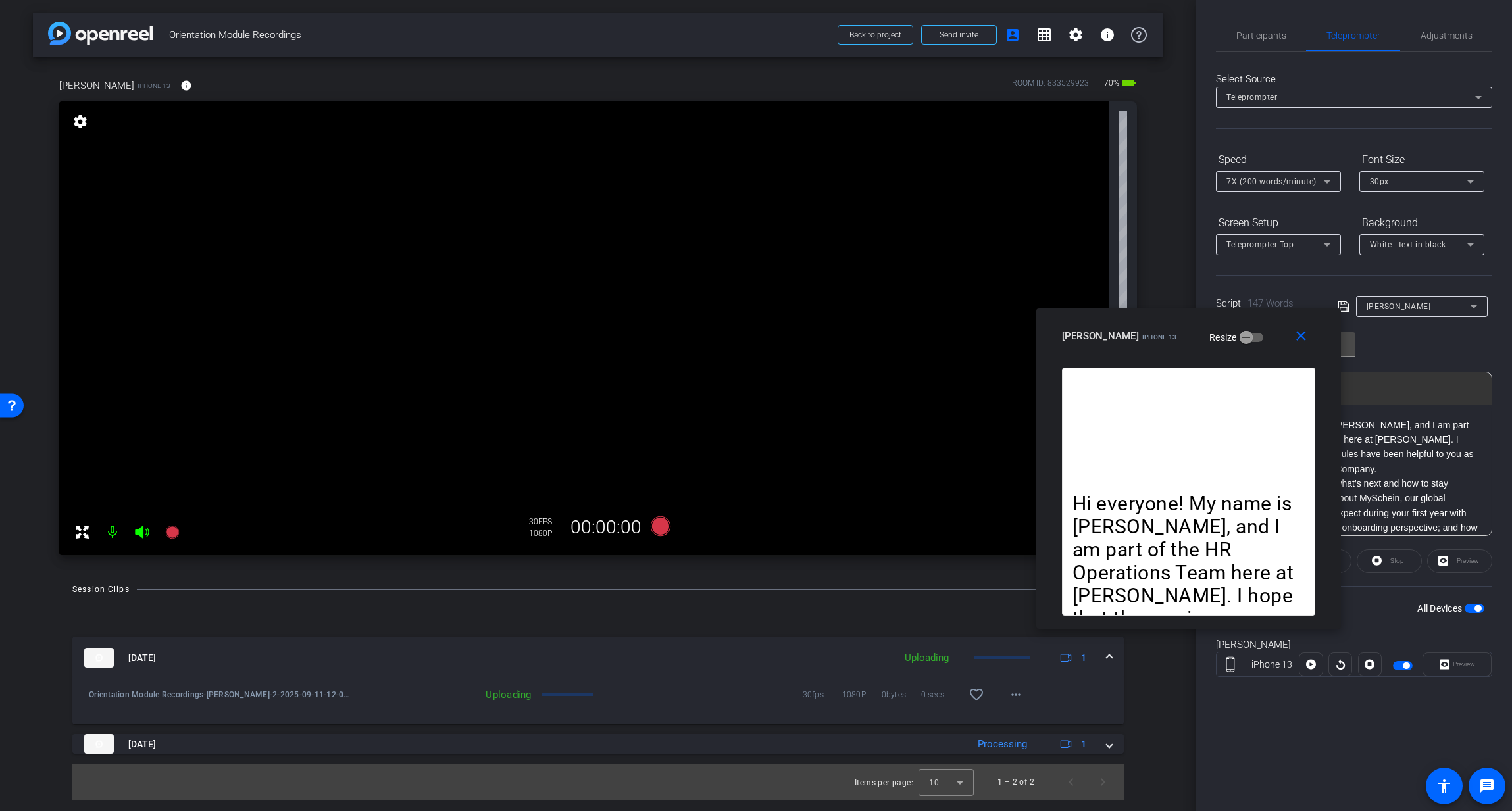
click at [1162, 576] on span "button" at bounding box center [1477, 608] width 6 height 6
click at [1162, 336] on mat-icon "close" at bounding box center [1301, 337] width 16 height 16
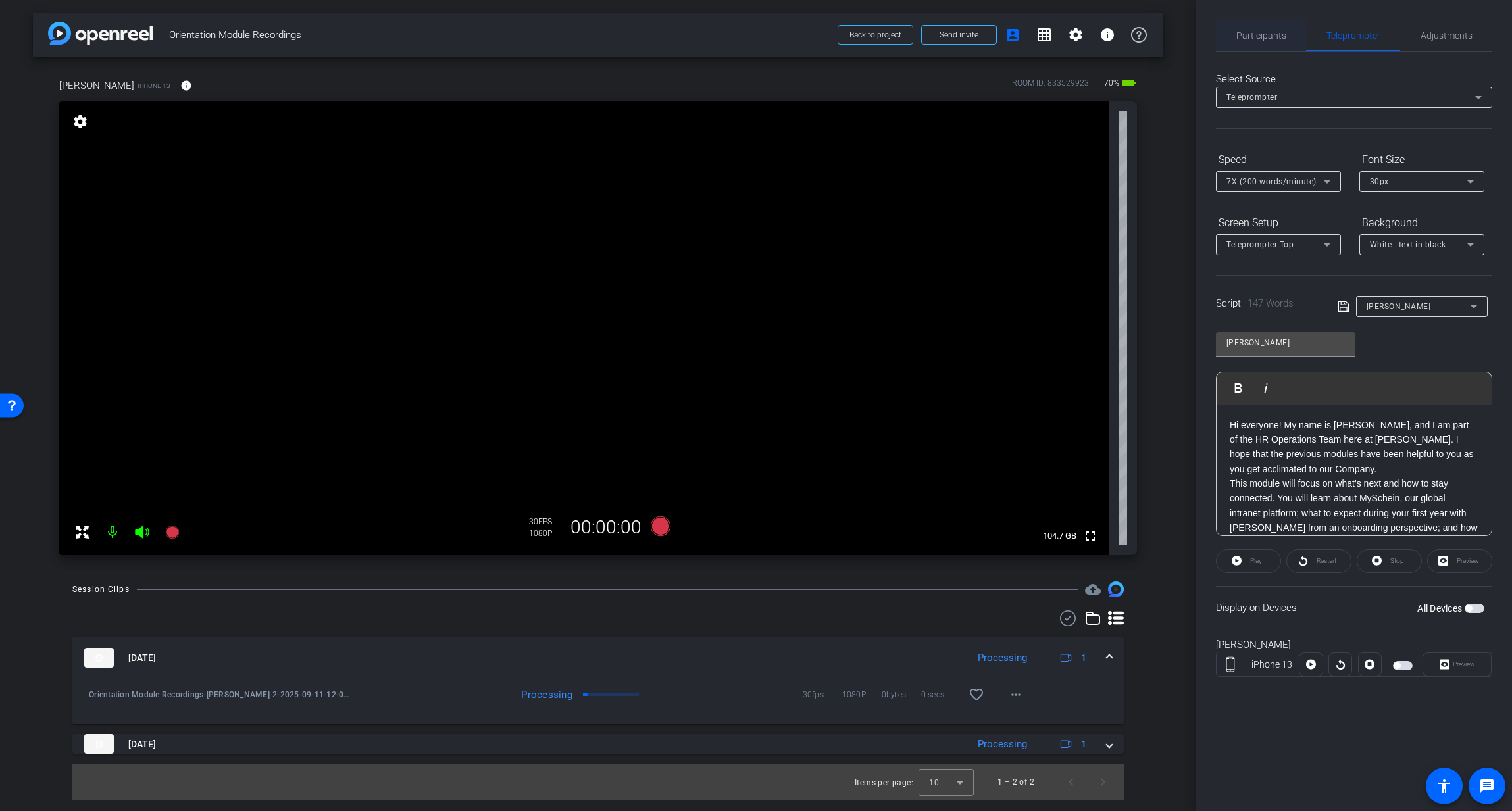
click at [1162, 33] on span "Participants" at bounding box center [1261, 35] width 50 height 9
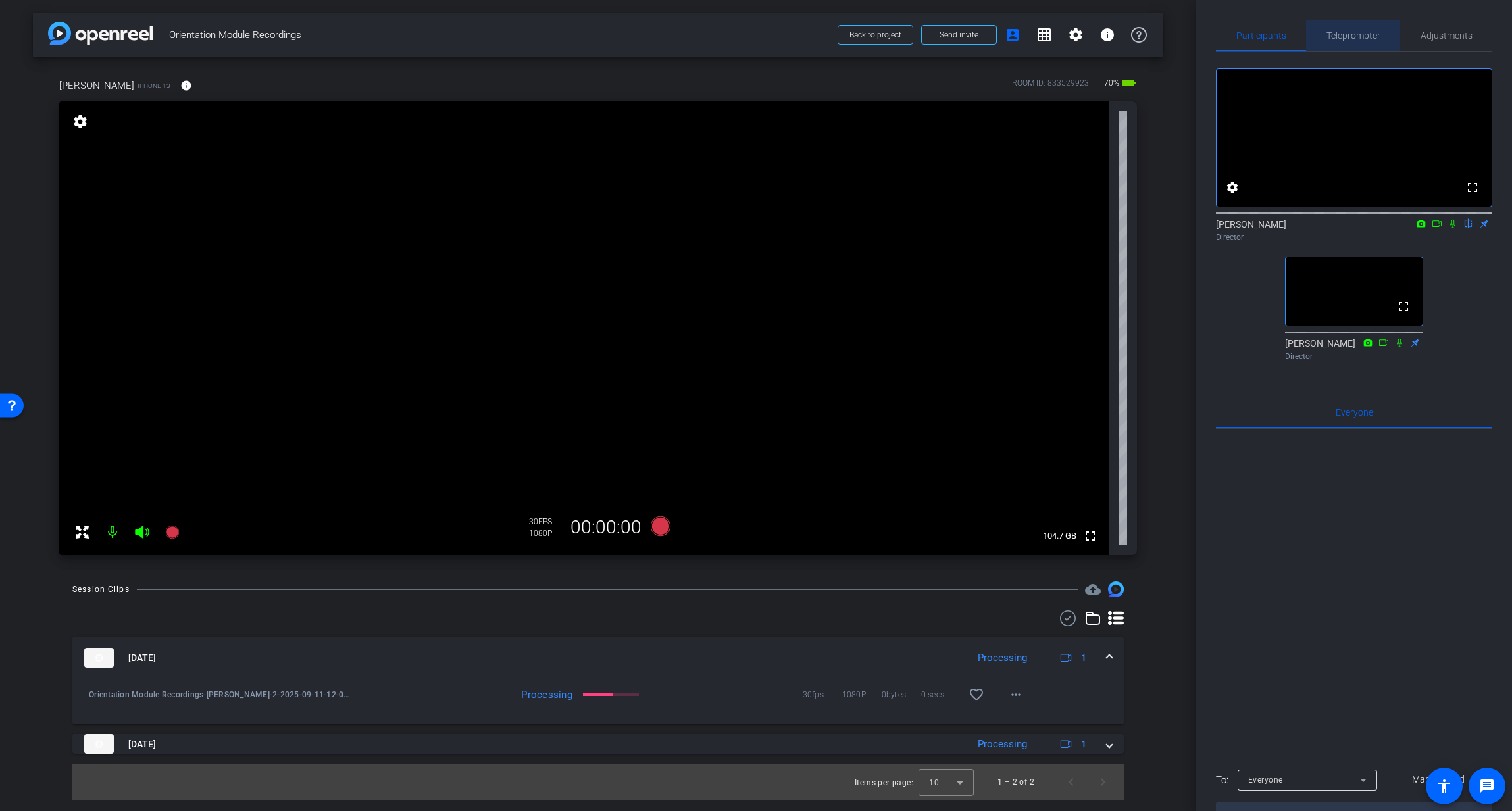
click at [1162, 32] on span "Teleprompter" at bounding box center [1353, 35] width 54 height 9
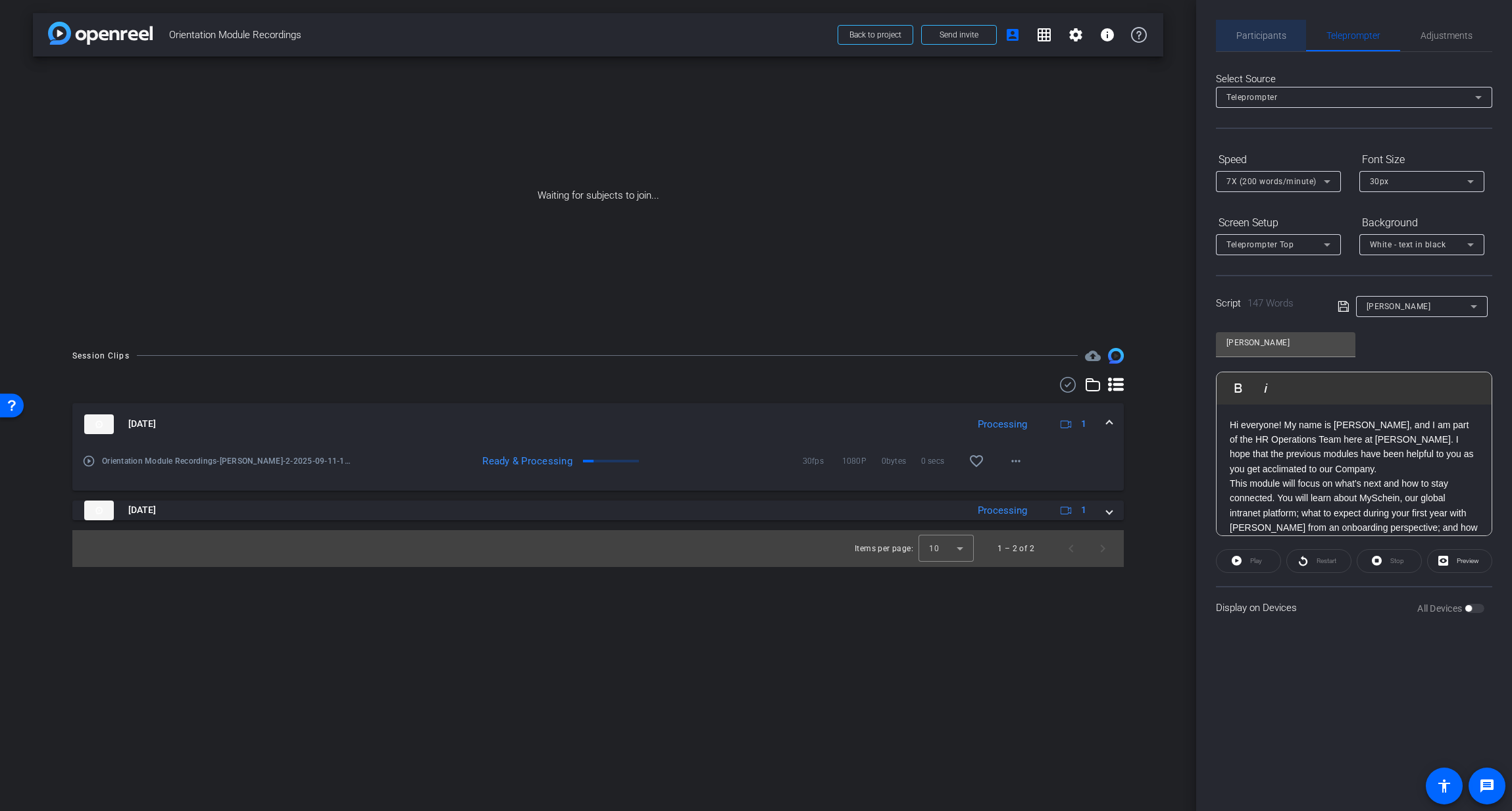
click at [1162, 32] on span "Participants" at bounding box center [1261, 35] width 50 height 9
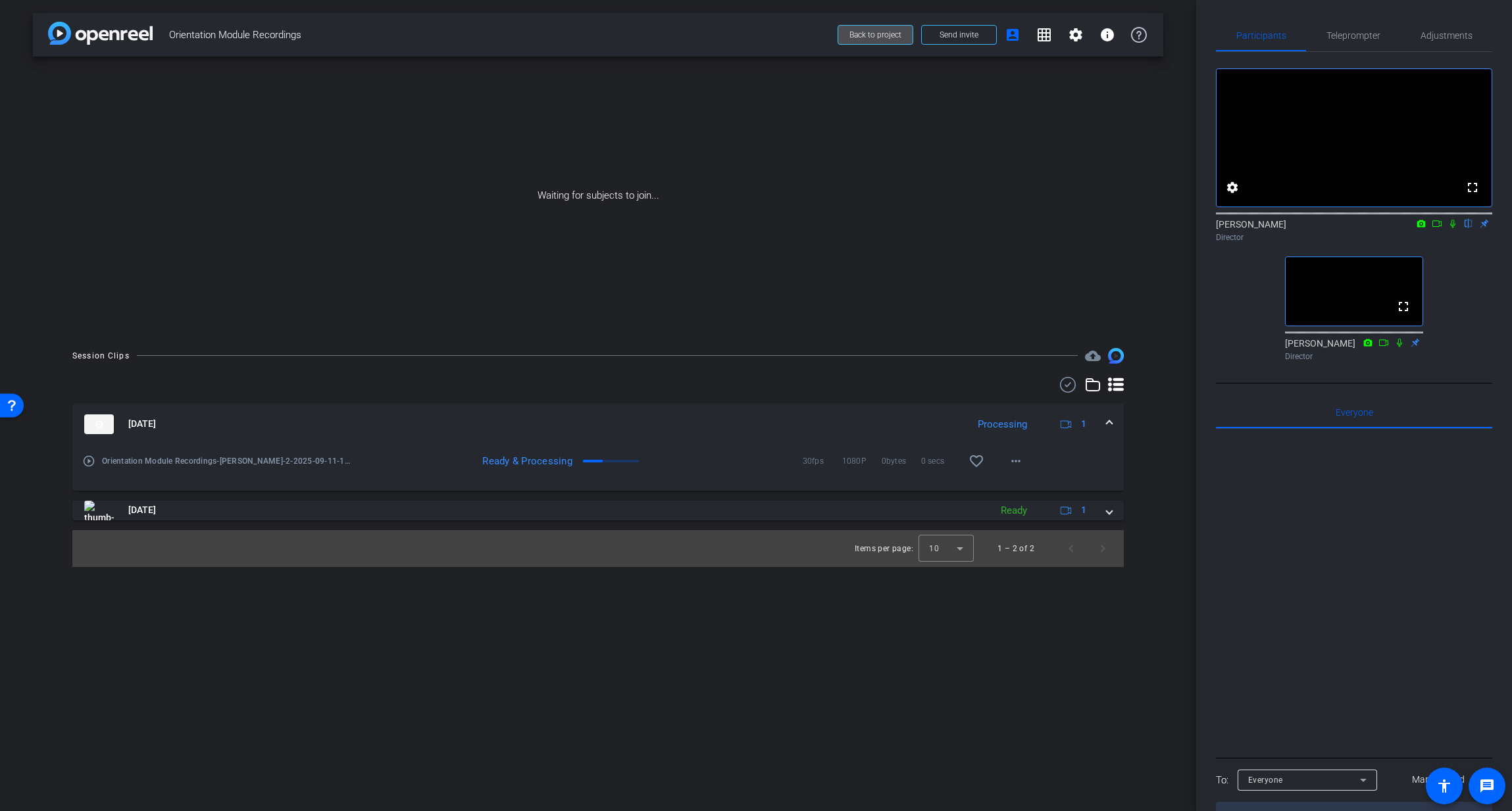
click at [886, 35] on span "Back to project" at bounding box center [875, 35] width 52 height 9
